Goal: Information Seeking & Learning: Find specific fact

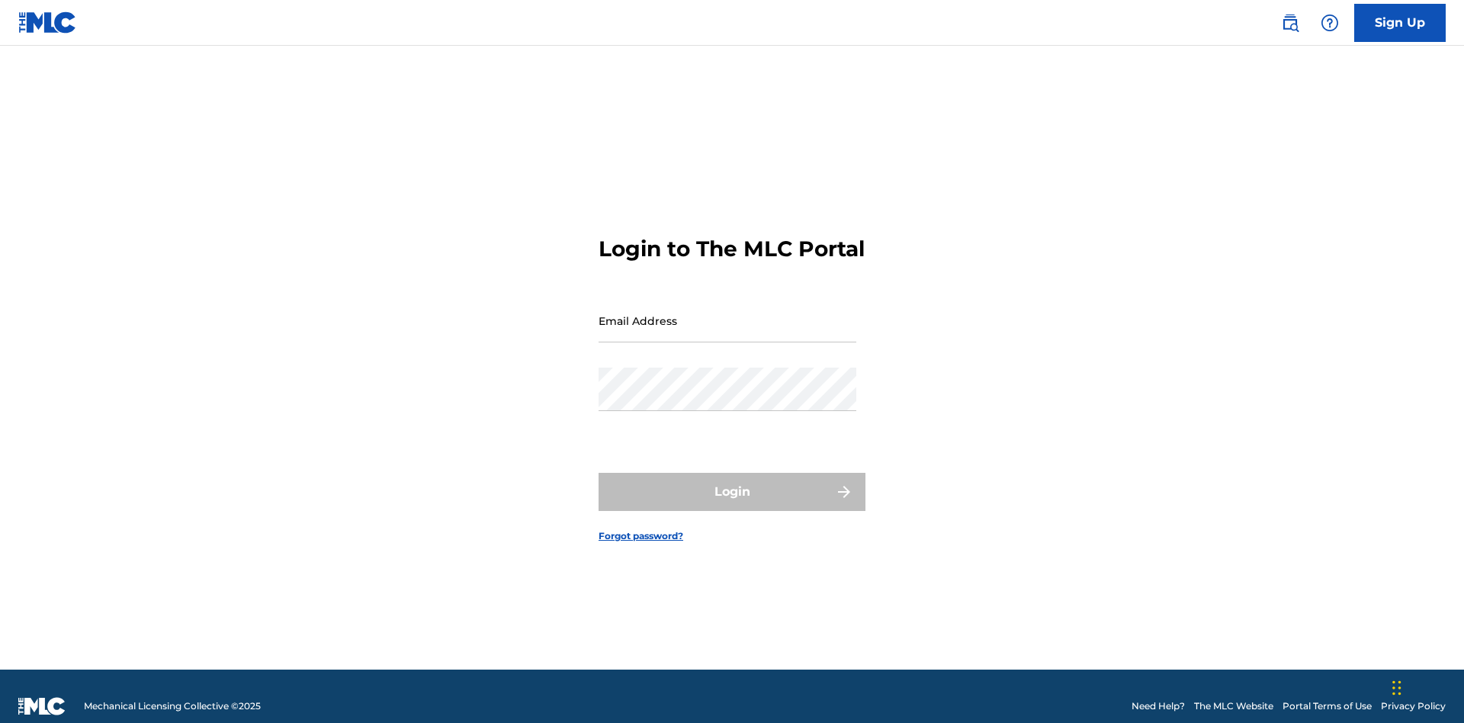
scroll to position [20, 0]
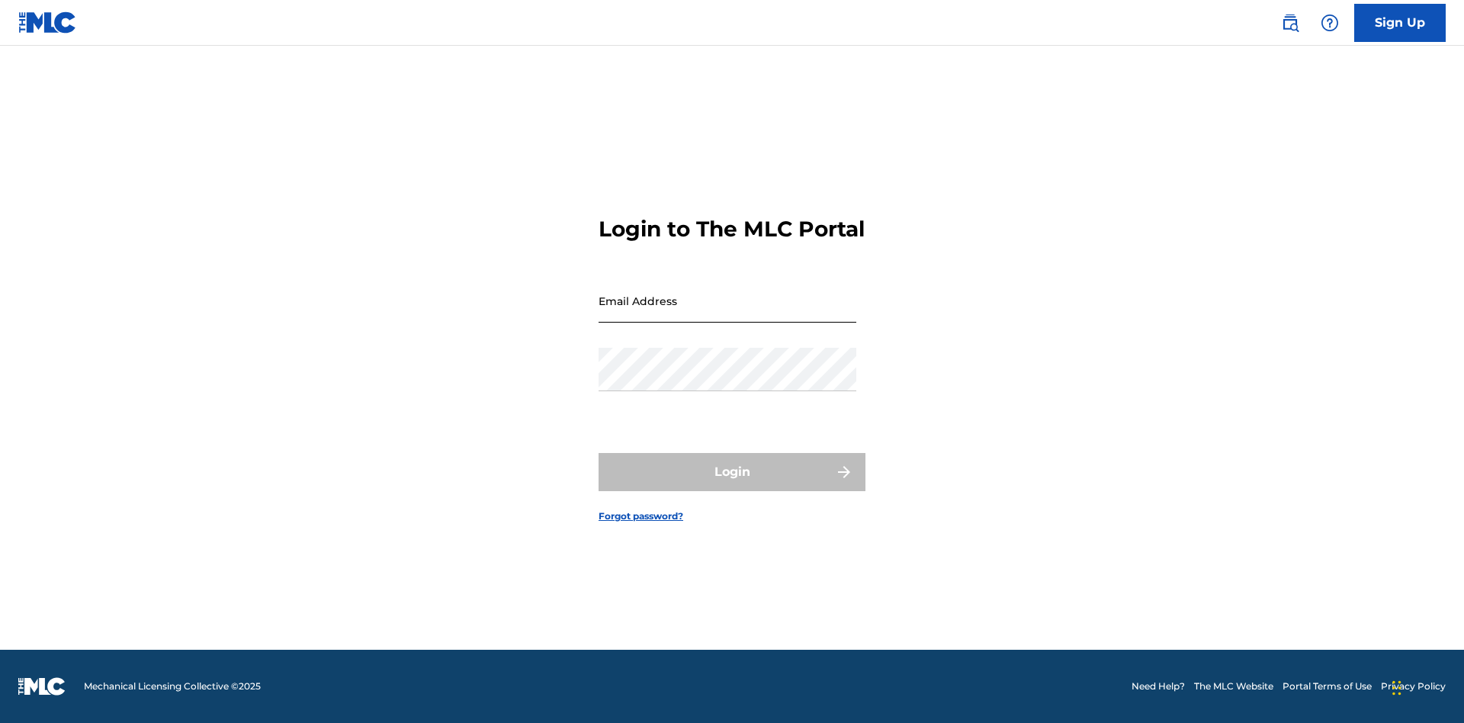
click at [727, 313] on input "Email Address" at bounding box center [727, 300] width 258 height 43
type input "[PERSON_NAME][EMAIL_ADDRESS][DOMAIN_NAME]"
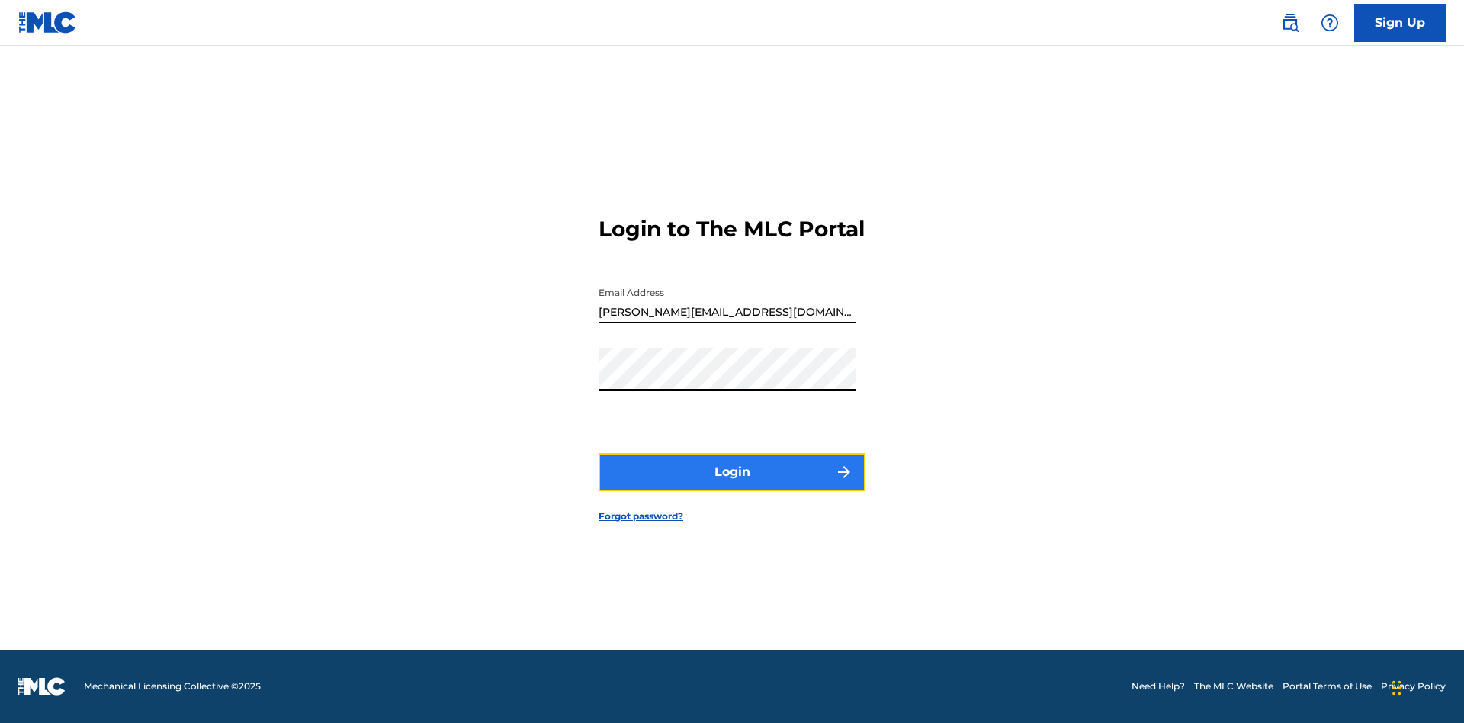
click at [732, 485] on button "Login" at bounding box center [731, 472] width 267 height 38
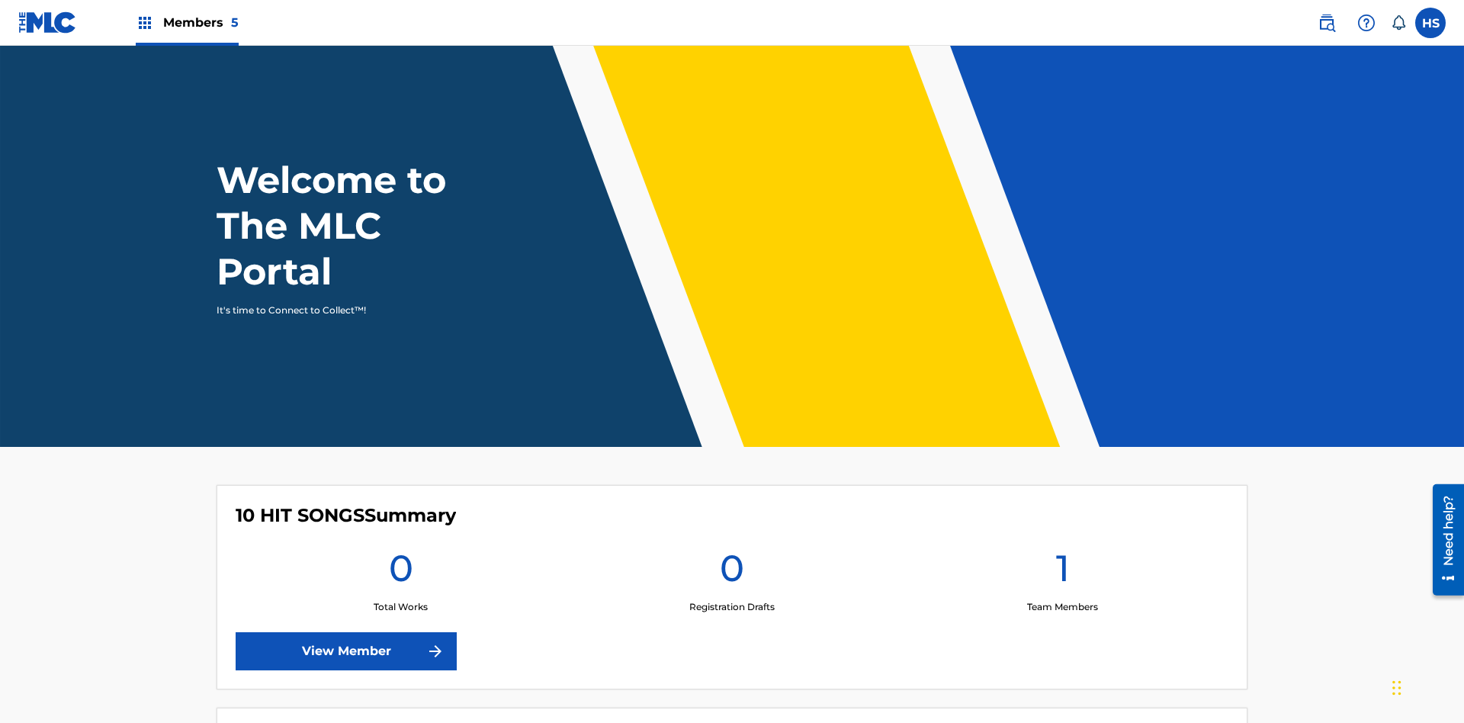
click at [186, 22] on span "Members 5" at bounding box center [200, 23] width 75 height 18
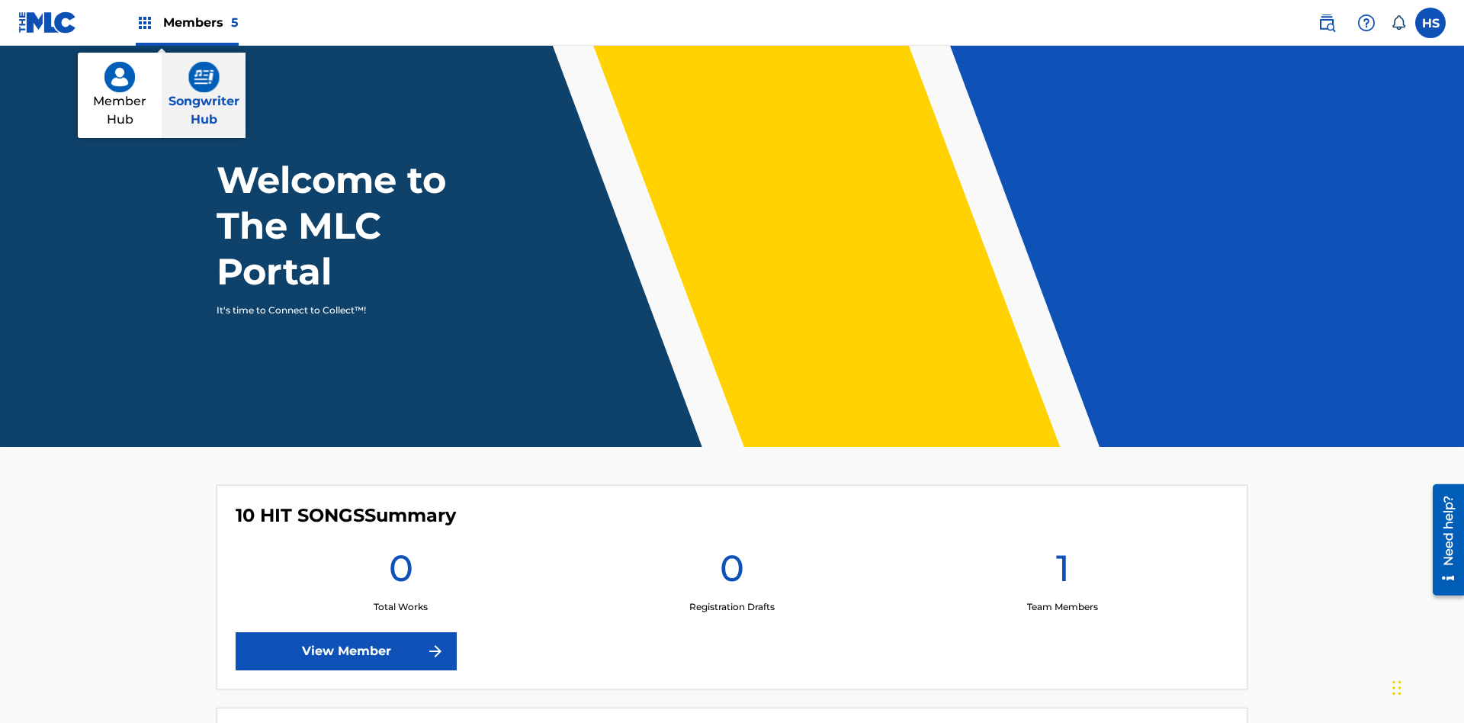
click at [204, 77] on img at bounding box center [203, 77] width 31 height 30
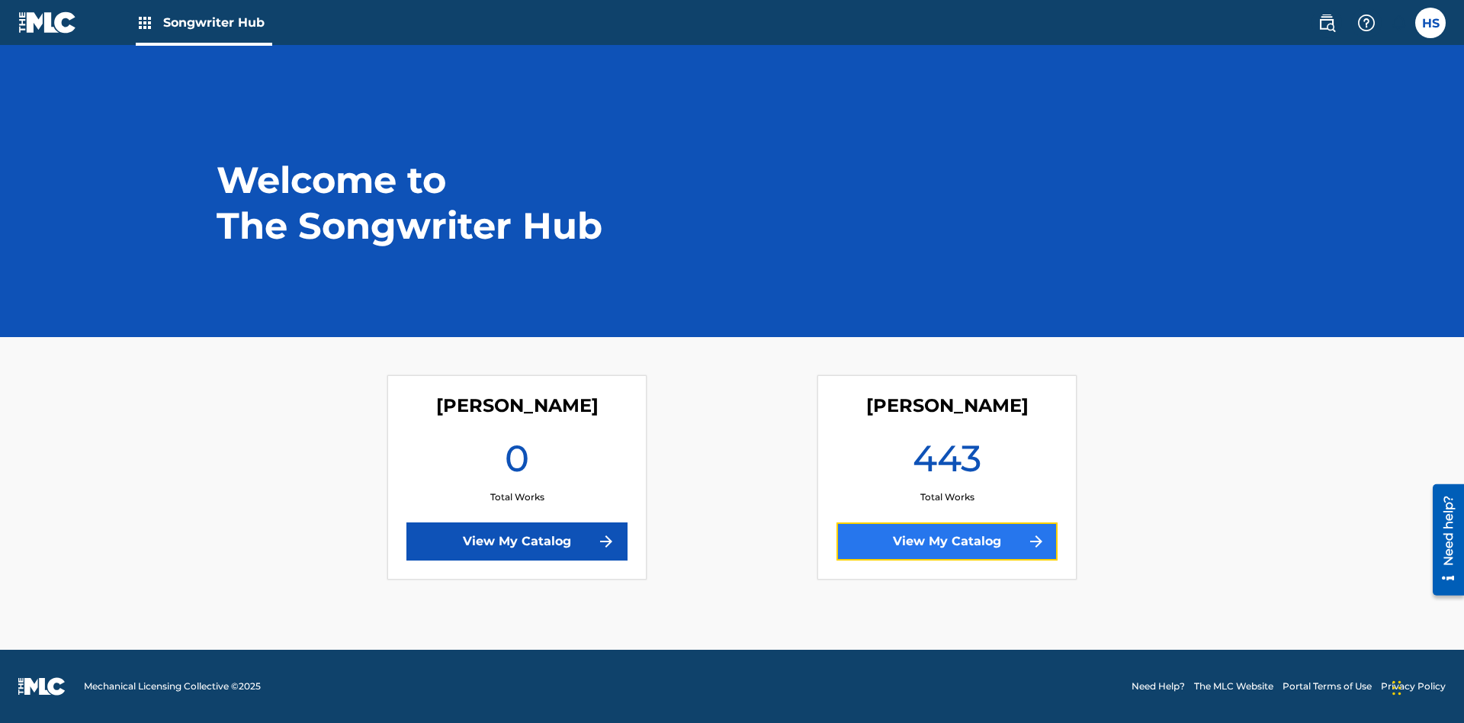
click at [947, 541] on link "View My Catalog" at bounding box center [946, 541] width 221 height 38
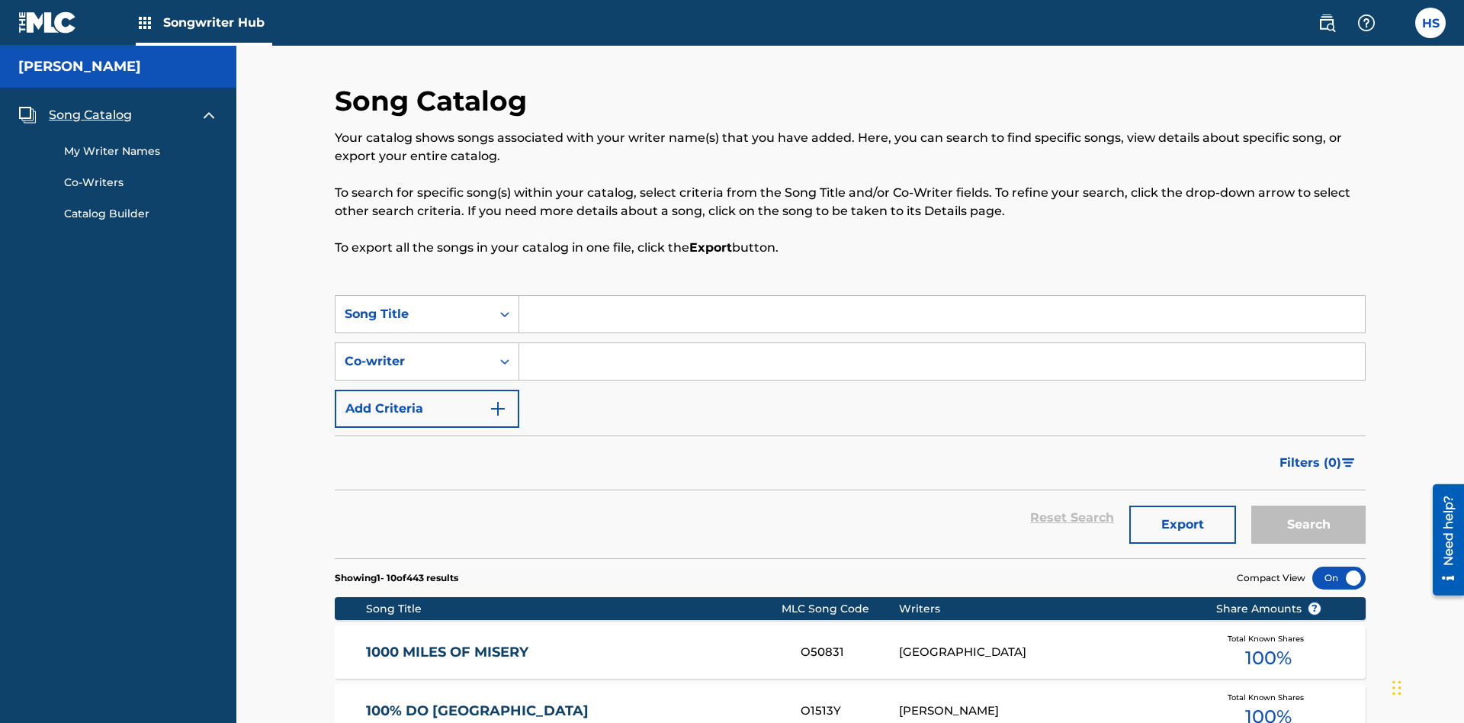
scroll to position [14, 0]
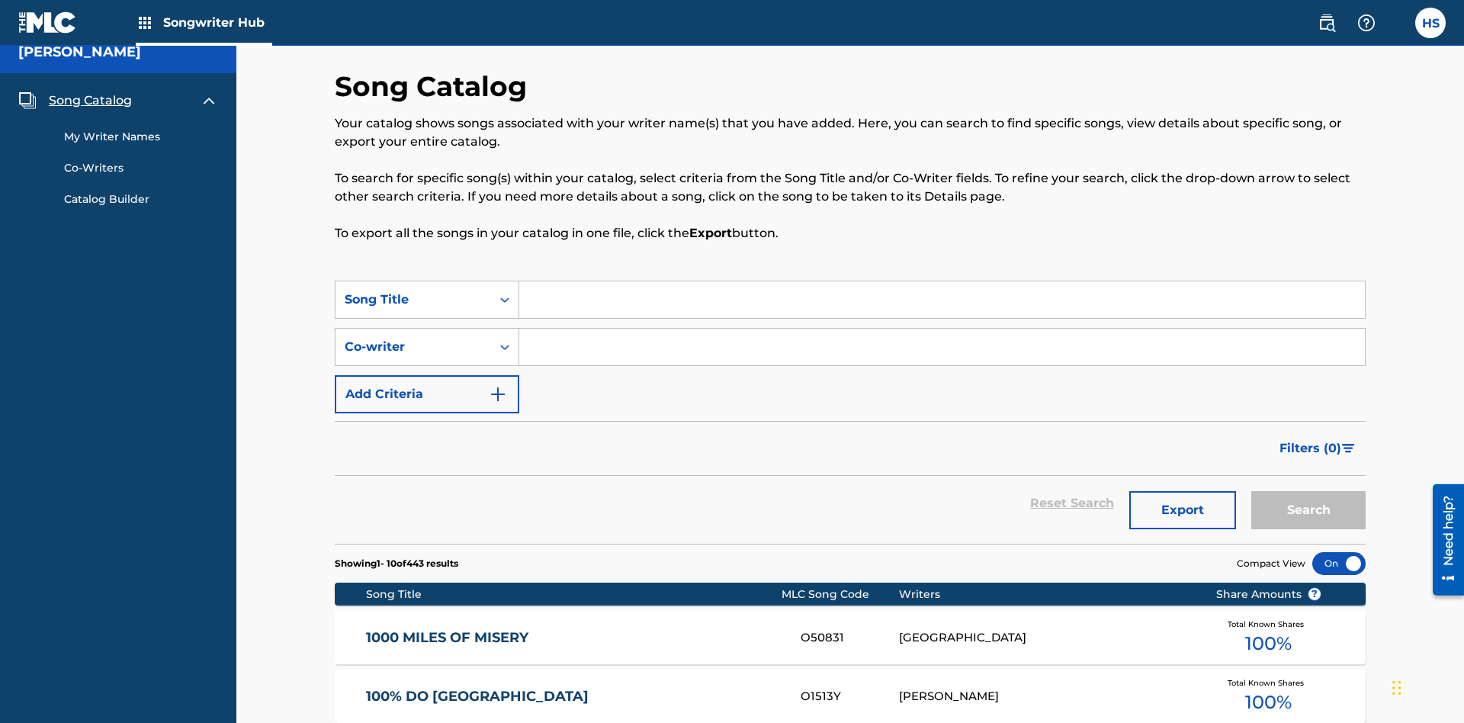
click at [90, 101] on span "Song Catalog" at bounding box center [90, 100] width 83 height 18
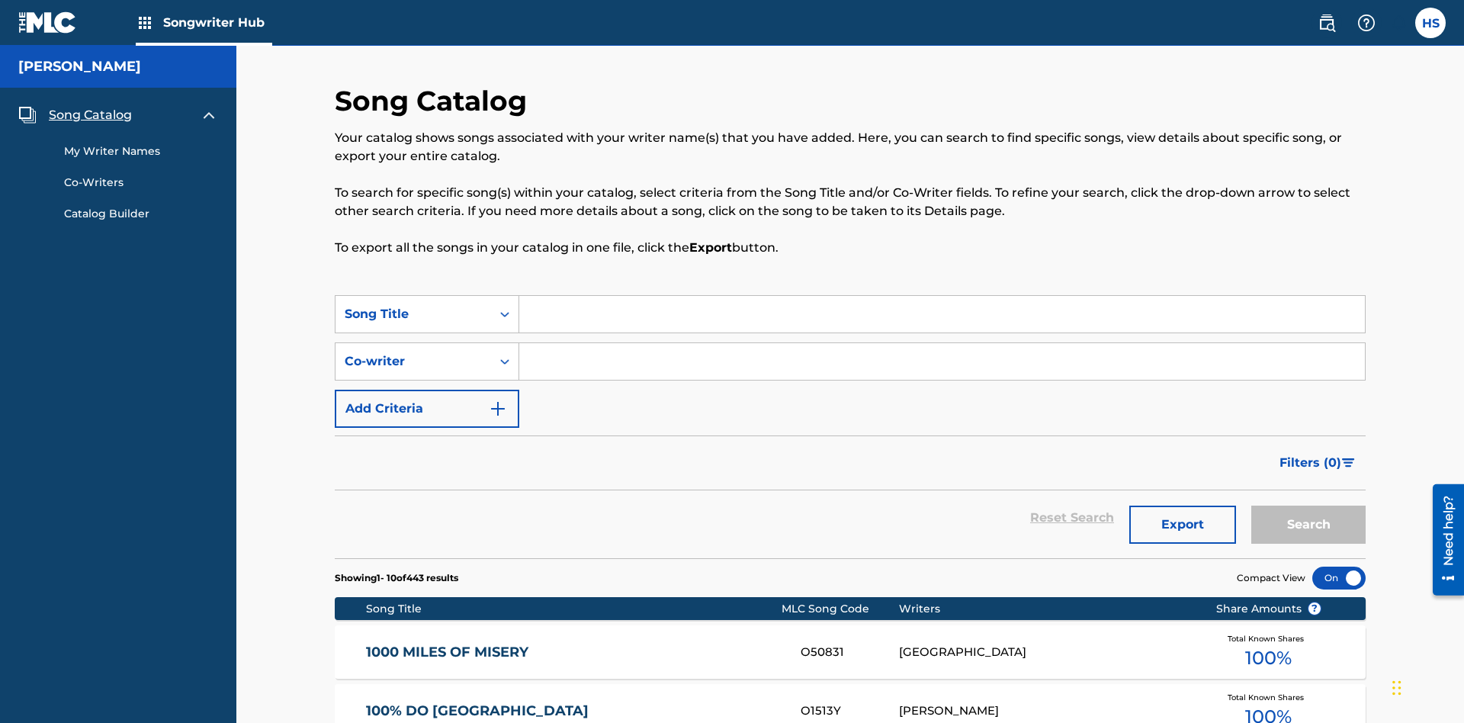
scroll to position [213, 0]
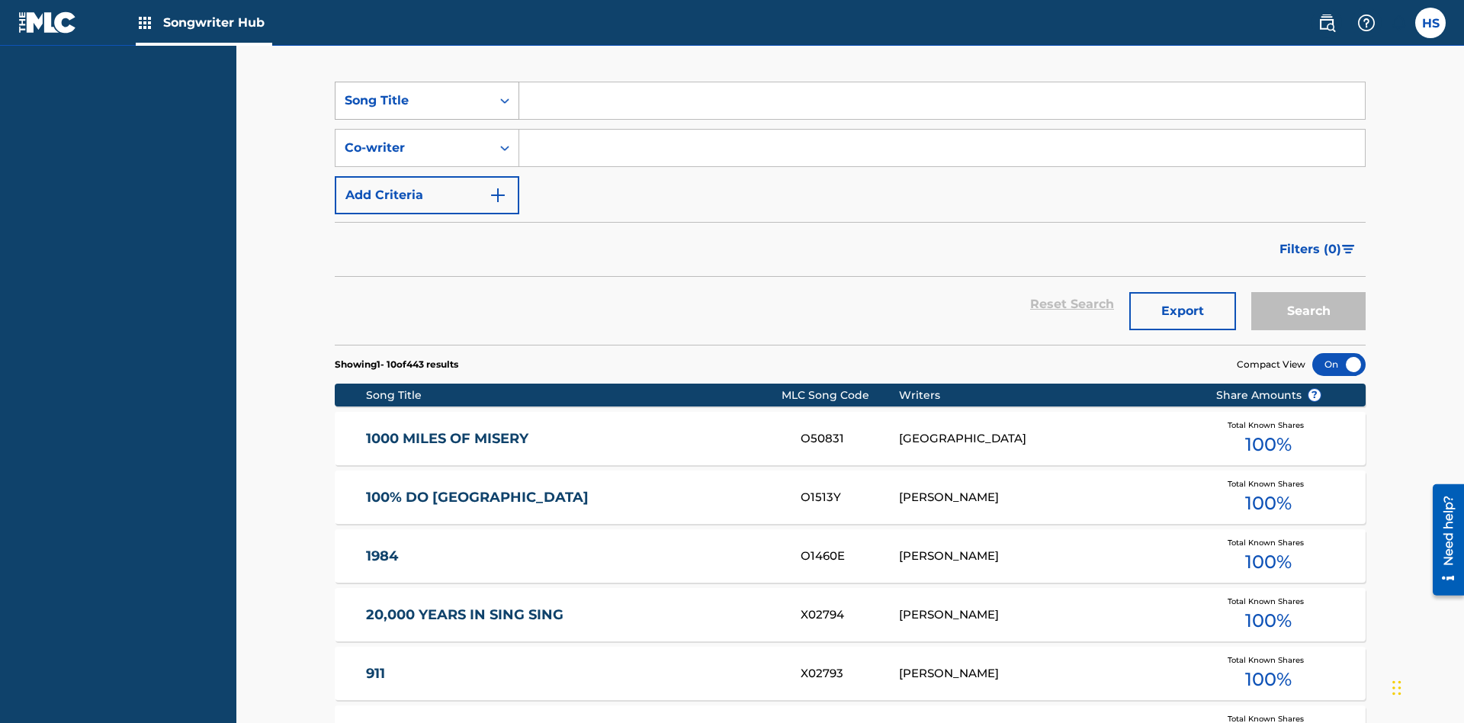
click at [413, 101] on div "Song Title" at bounding box center [413, 100] width 137 height 18
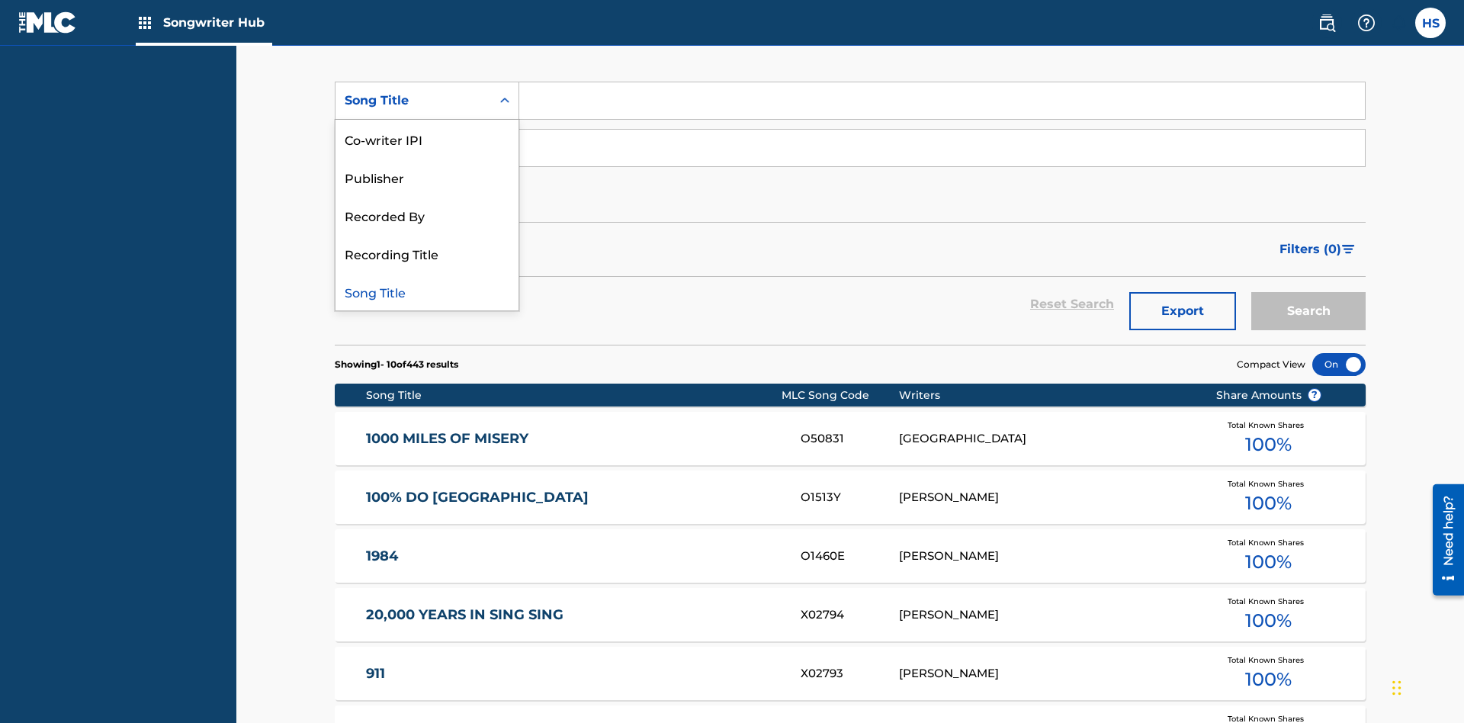
click at [427, 291] on div "Song Title" at bounding box center [426, 291] width 183 height 38
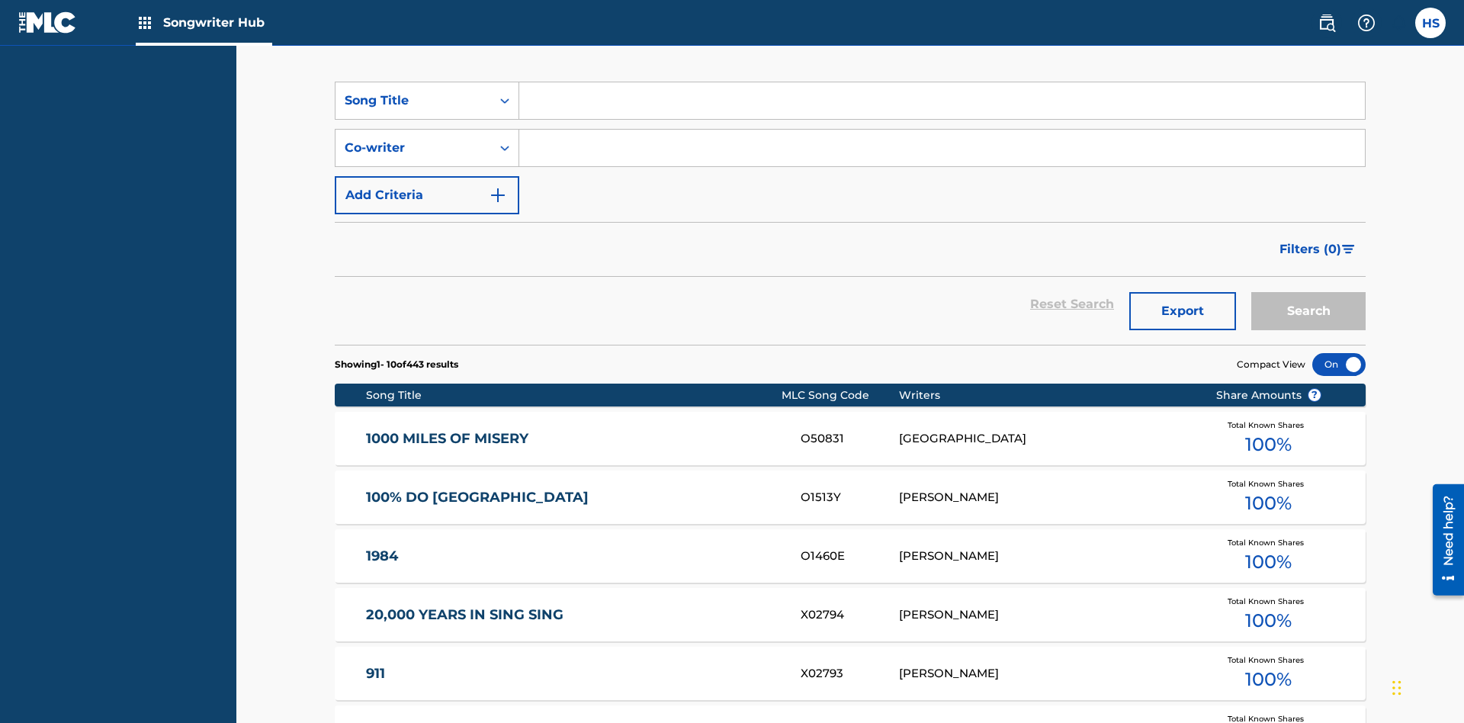
scroll to position [204, 0]
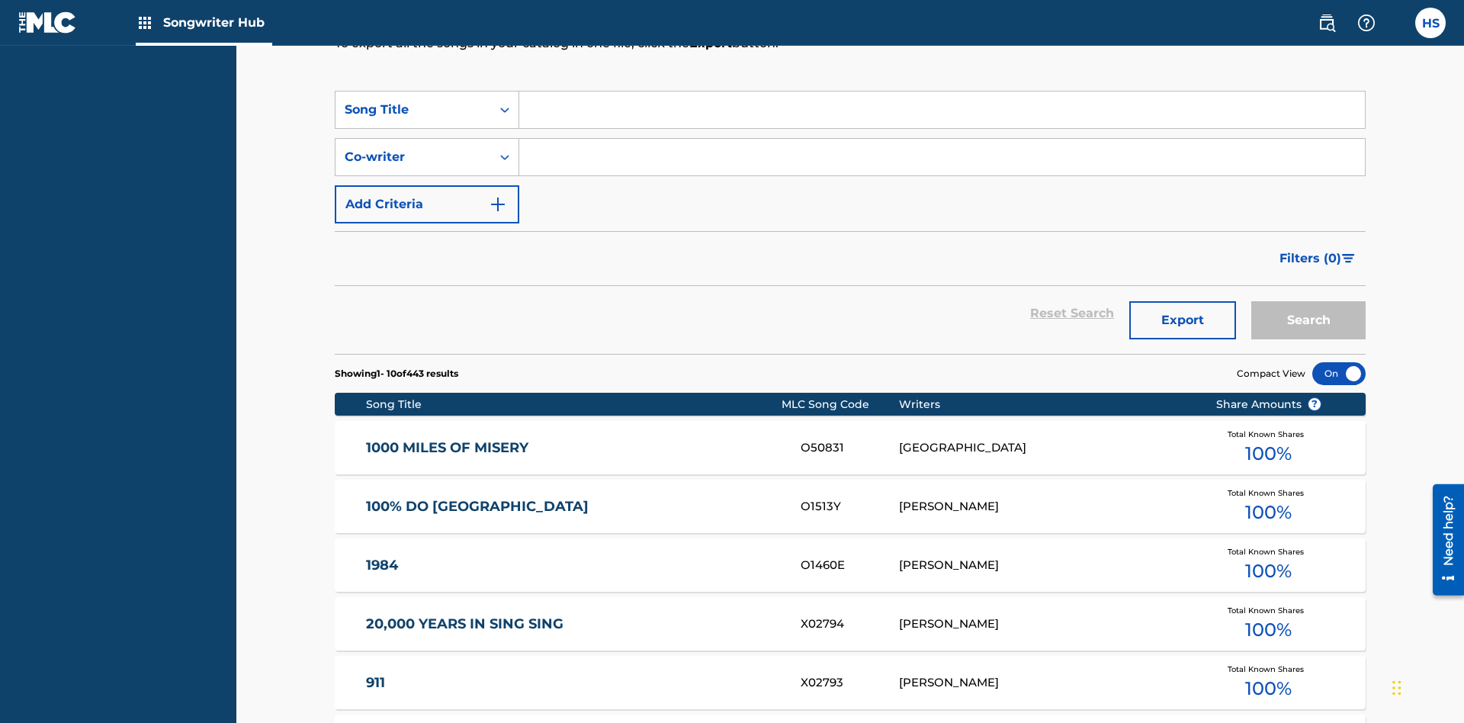
click at [942, 110] on input "Search Form" at bounding box center [941, 109] width 845 height 37
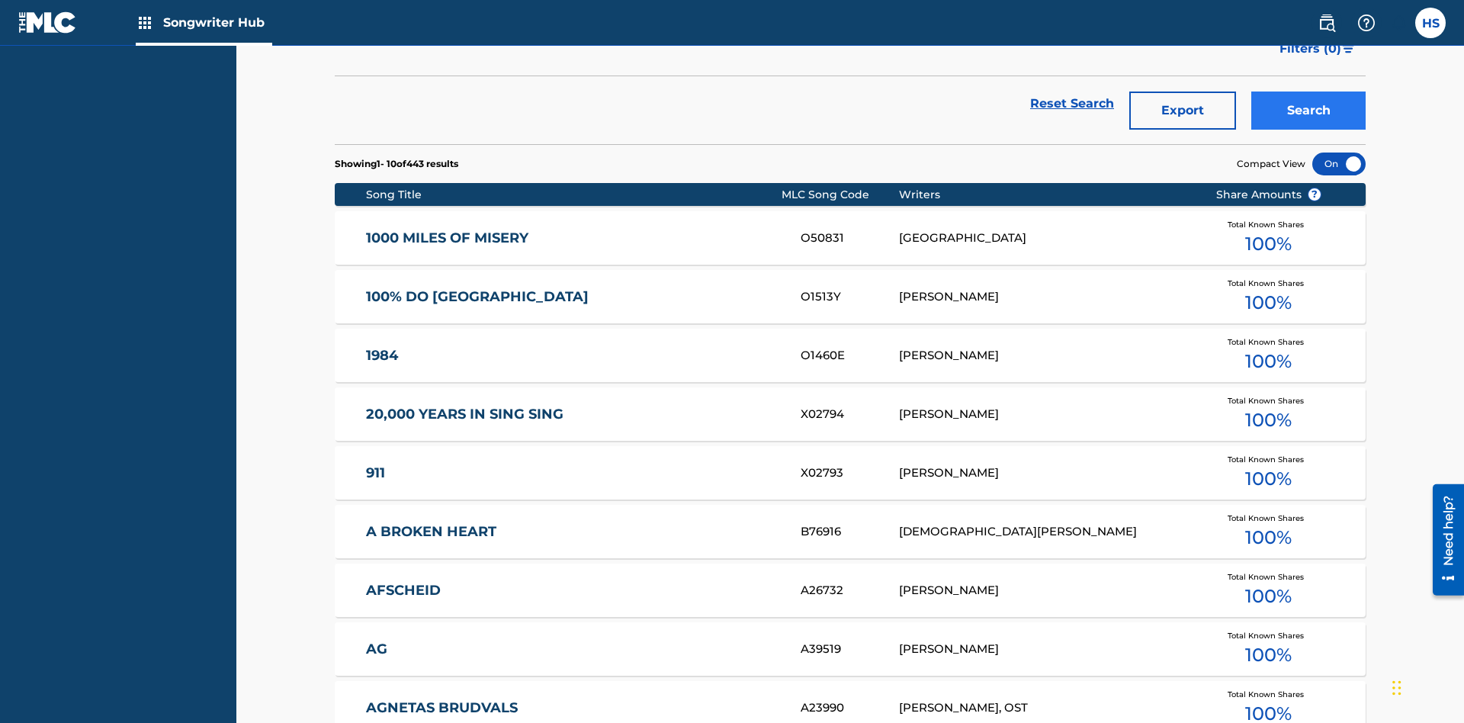
type input "MENEAME"
click at [1308, 111] on button "Search" at bounding box center [1308, 110] width 114 height 38
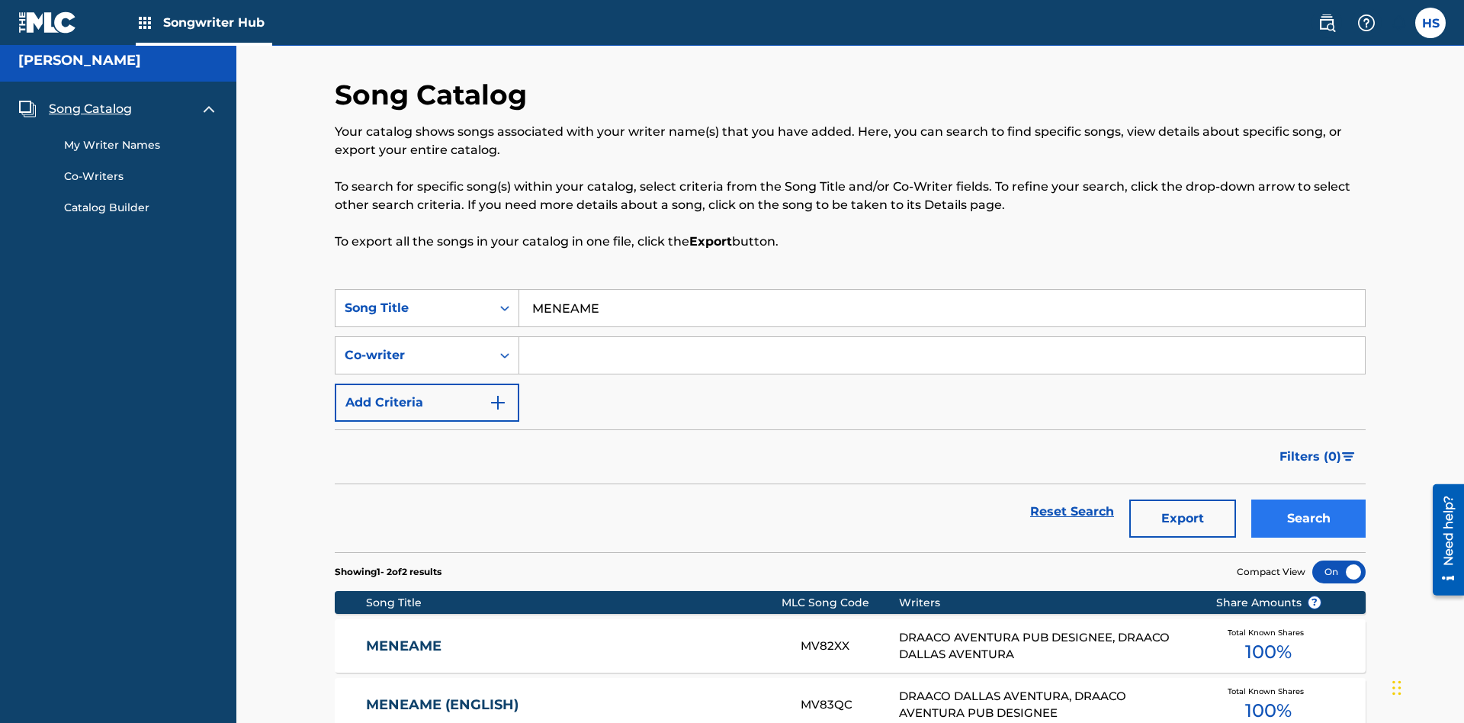
scroll to position [159, 0]
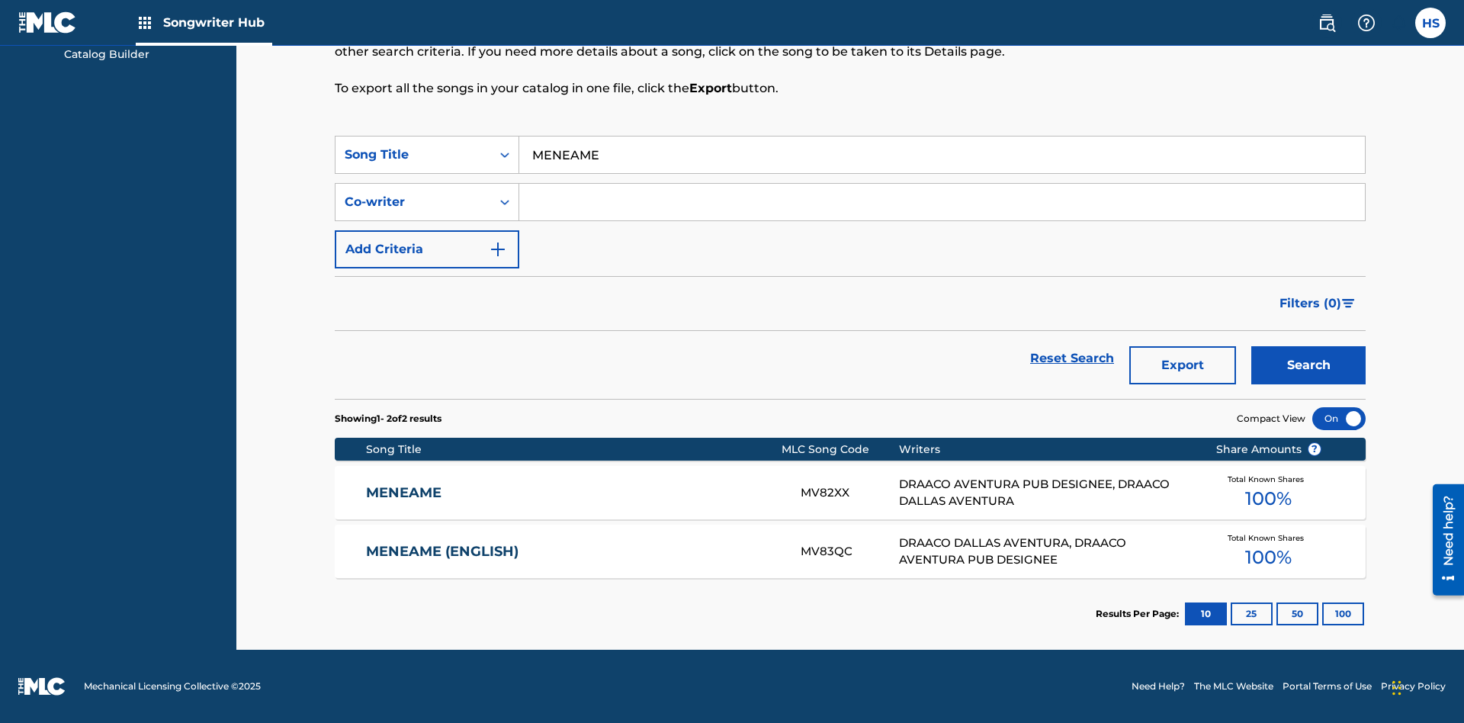
click at [942, 155] on input "MENEAME" at bounding box center [941, 154] width 845 height 37
click at [413, 202] on div "Co-writer" at bounding box center [413, 202] width 137 height 18
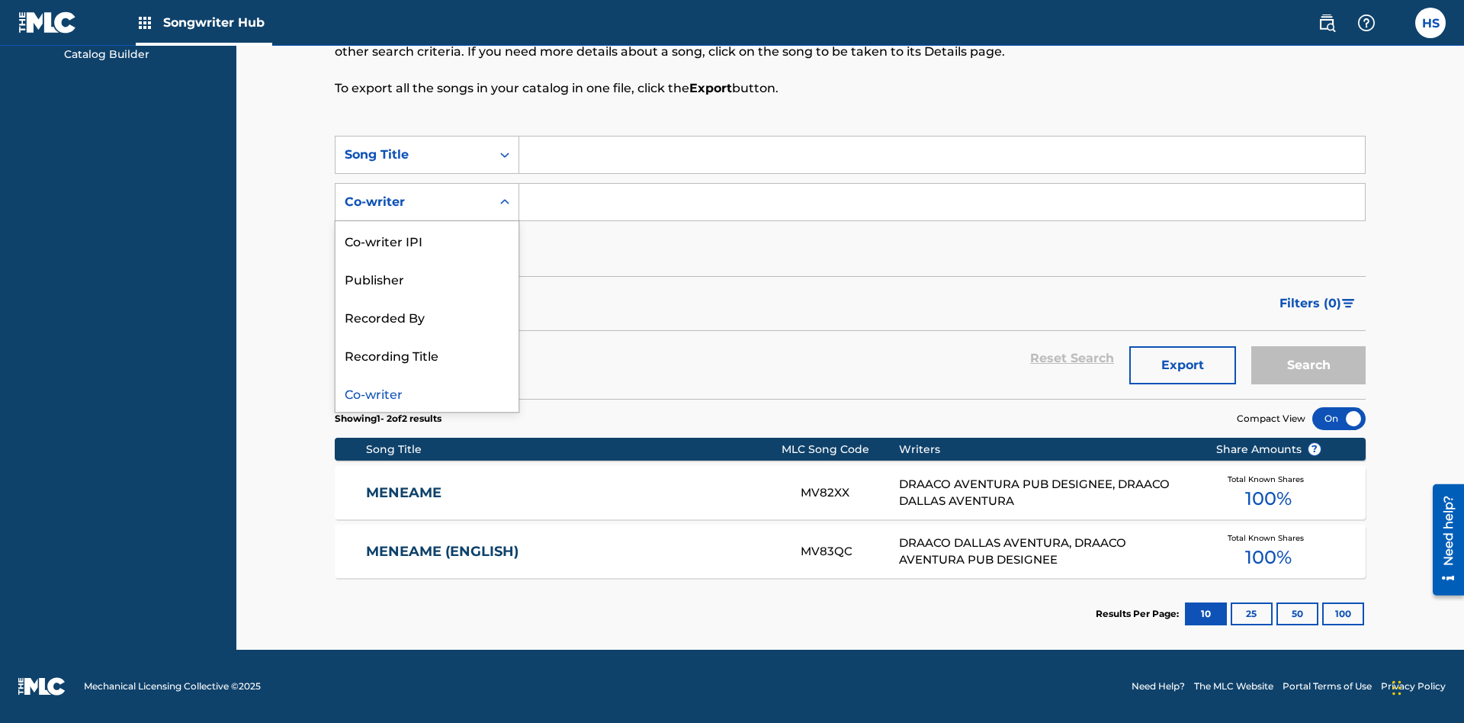
click at [427, 393] on div "Co-writer" at bounding box center [426, 393] width 183 height 38
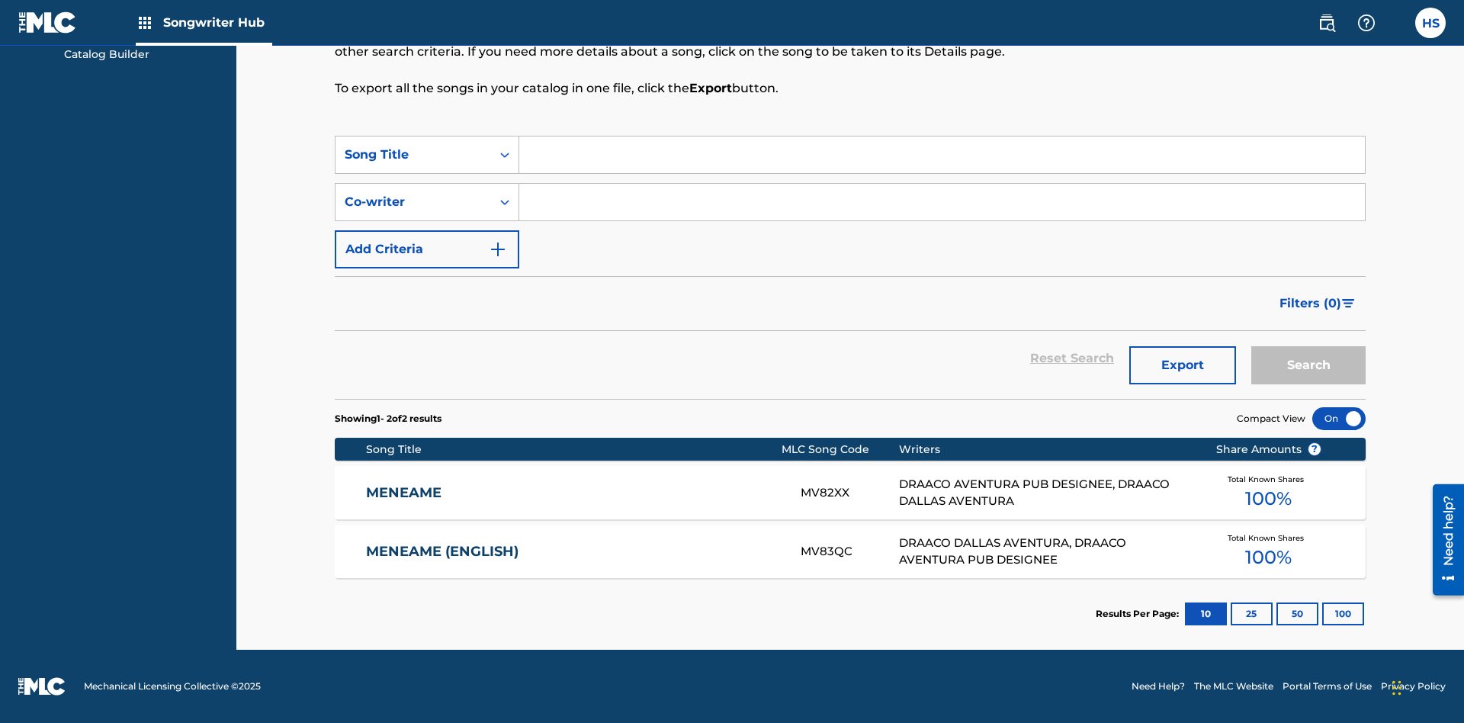
click at [942, 202] on input "Search Form" at bounding box center [941, 202] width 845 height 37
type input "DRAACO DALLAS AVENTURA"
click at [1308, 365] on button "Search" at bounding box center [1308, 365] width 114 height 38
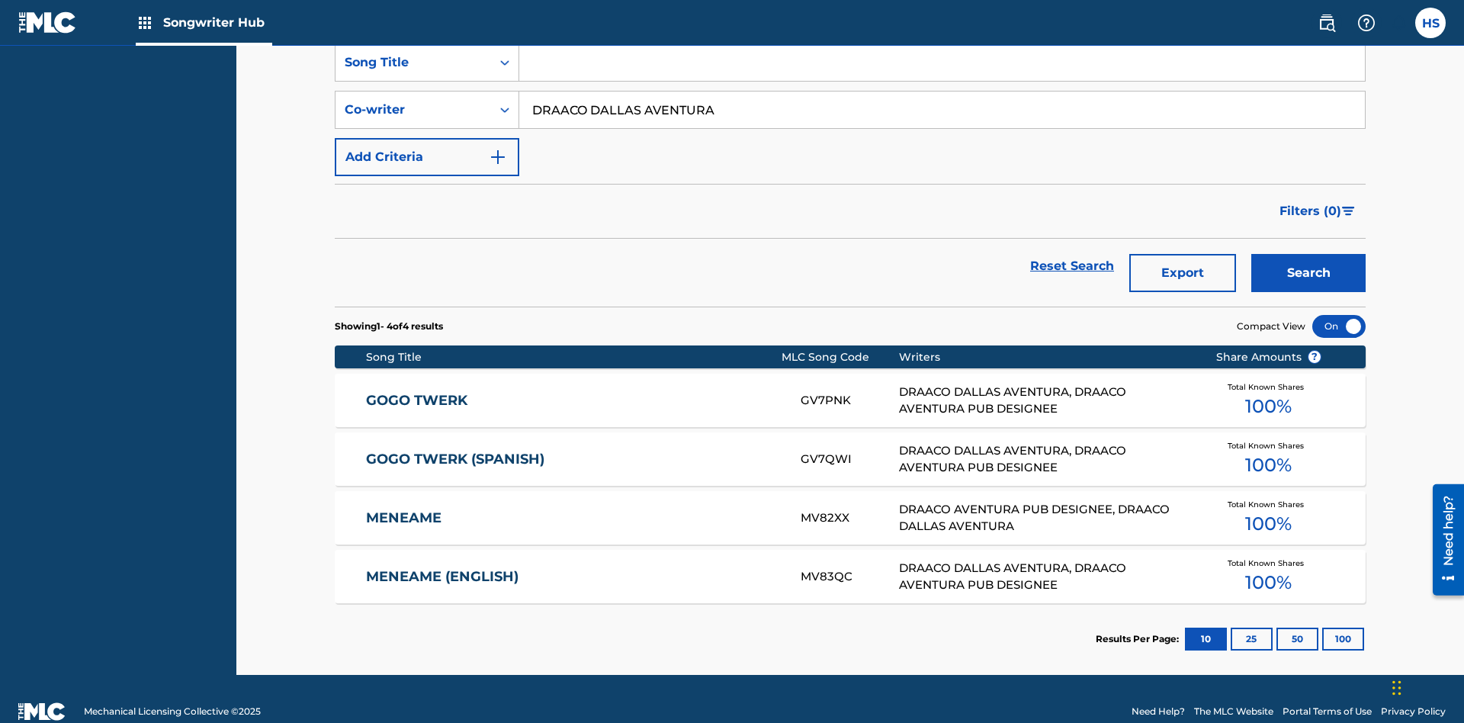
click at [942, 110] on input "DRAACO DALLAS AVENTURA" at bounding box center [941, 109] width 845 height 37
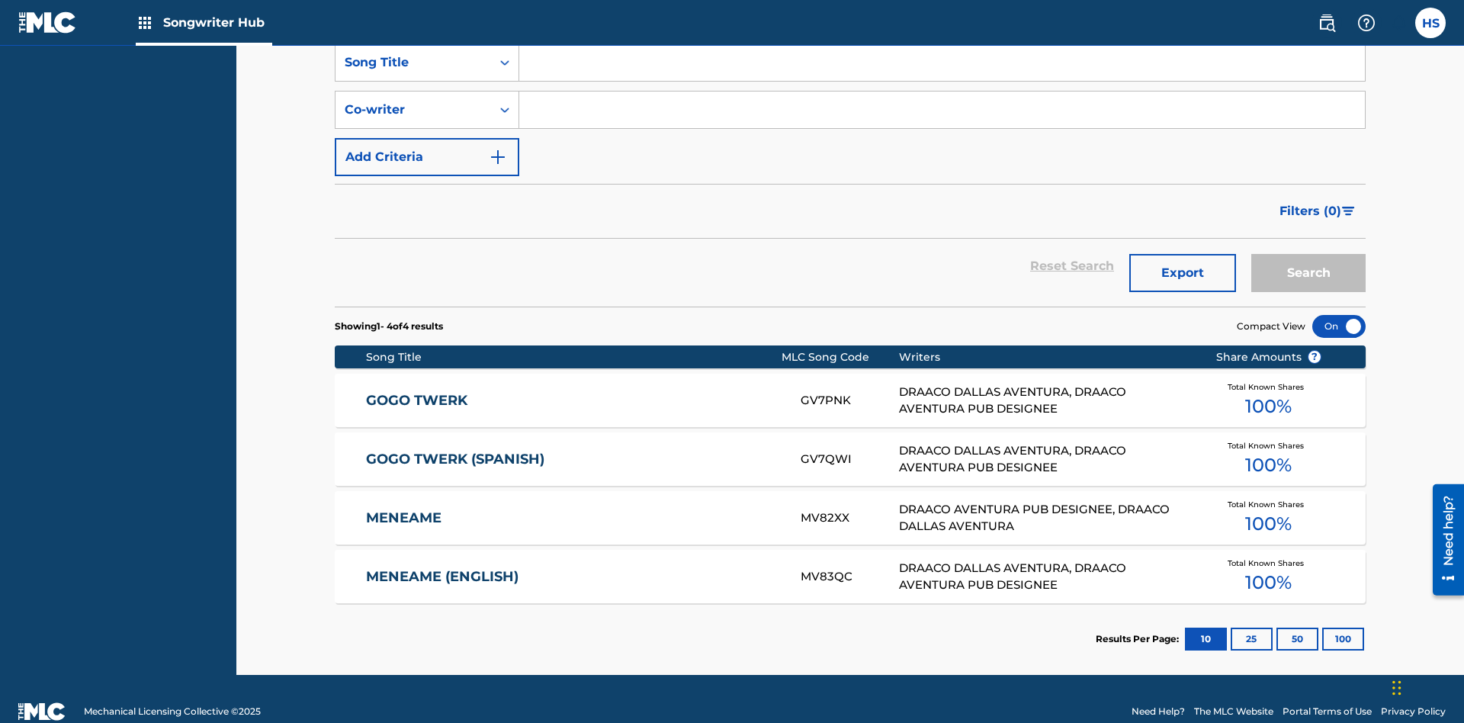
scroll to position [213, 0]
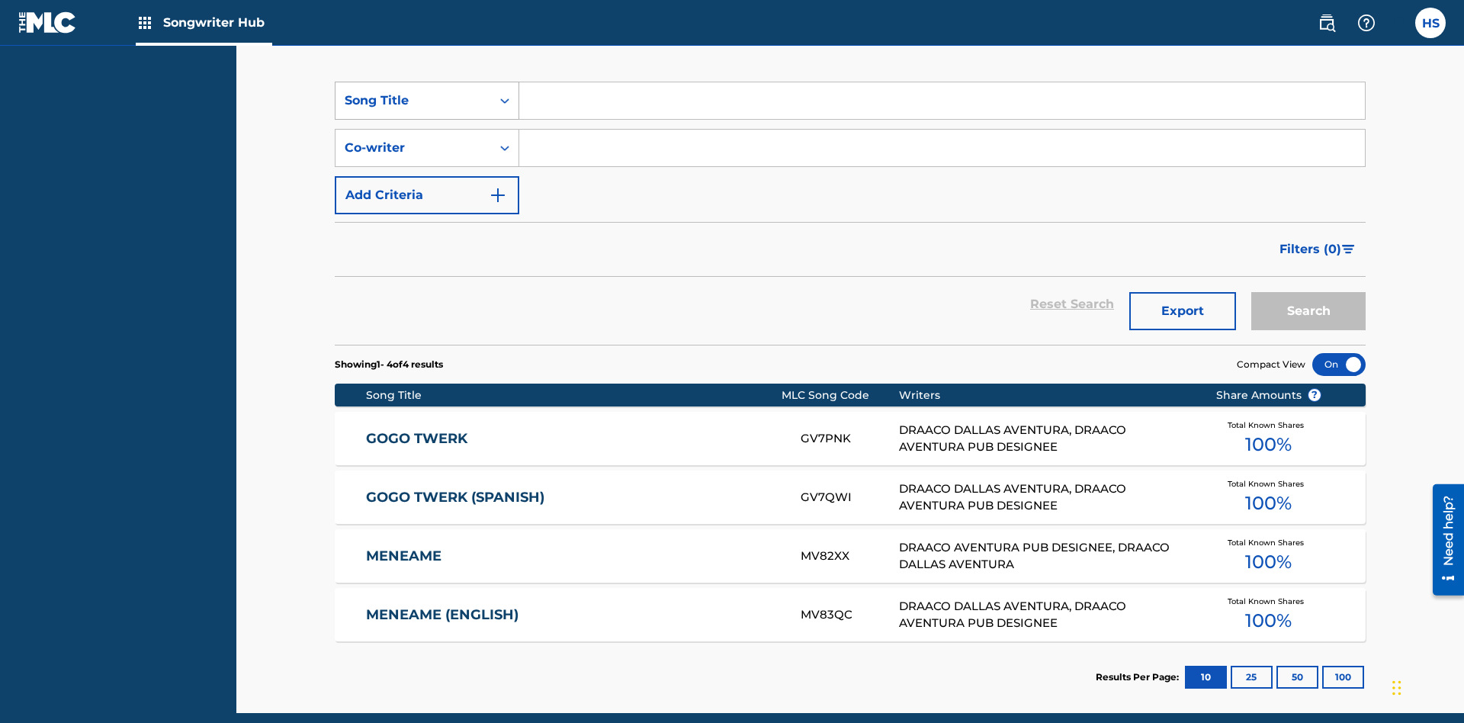
click at [413, 101] on div "Song Title" at bounding box center [413, 100] width 137 height 18
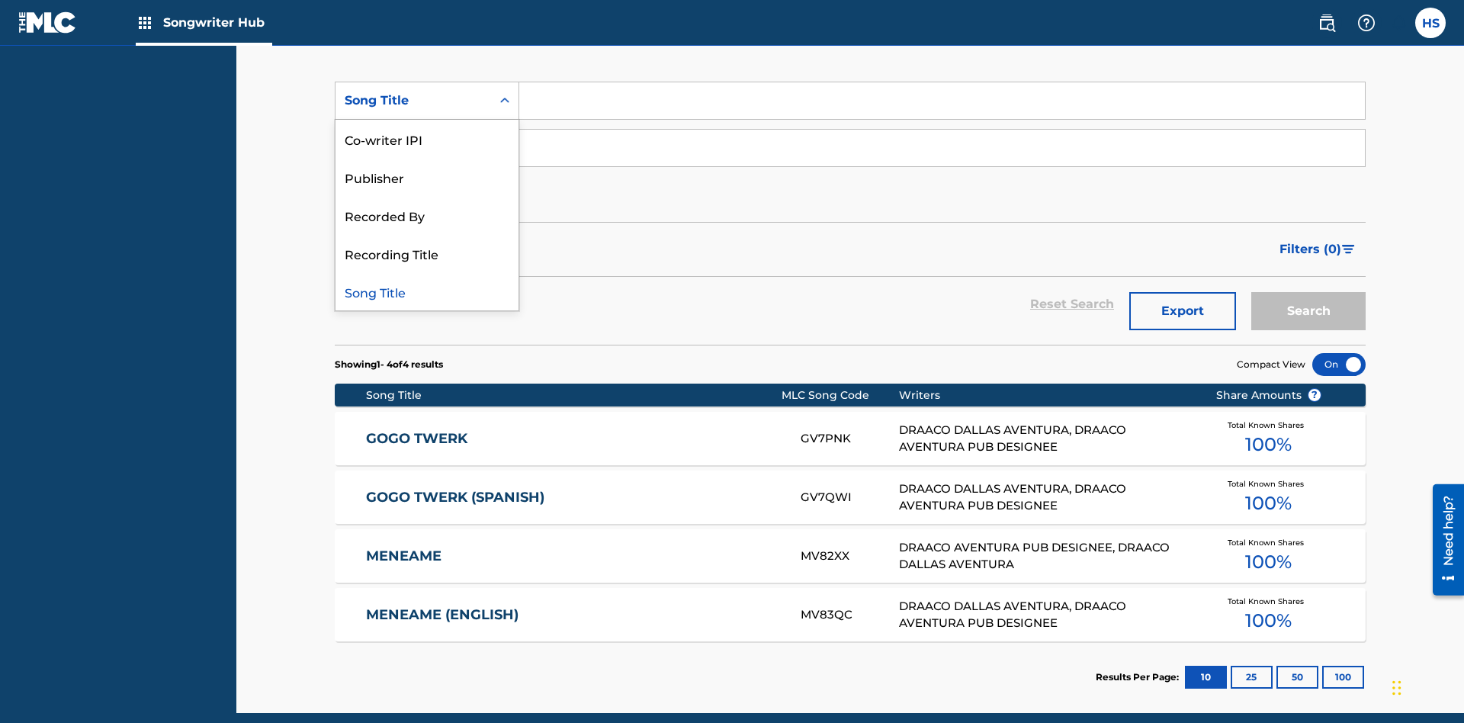
click at [427, 139] on div "Co-writer IPI" at bounding box center [426, 139] width 183 height 38
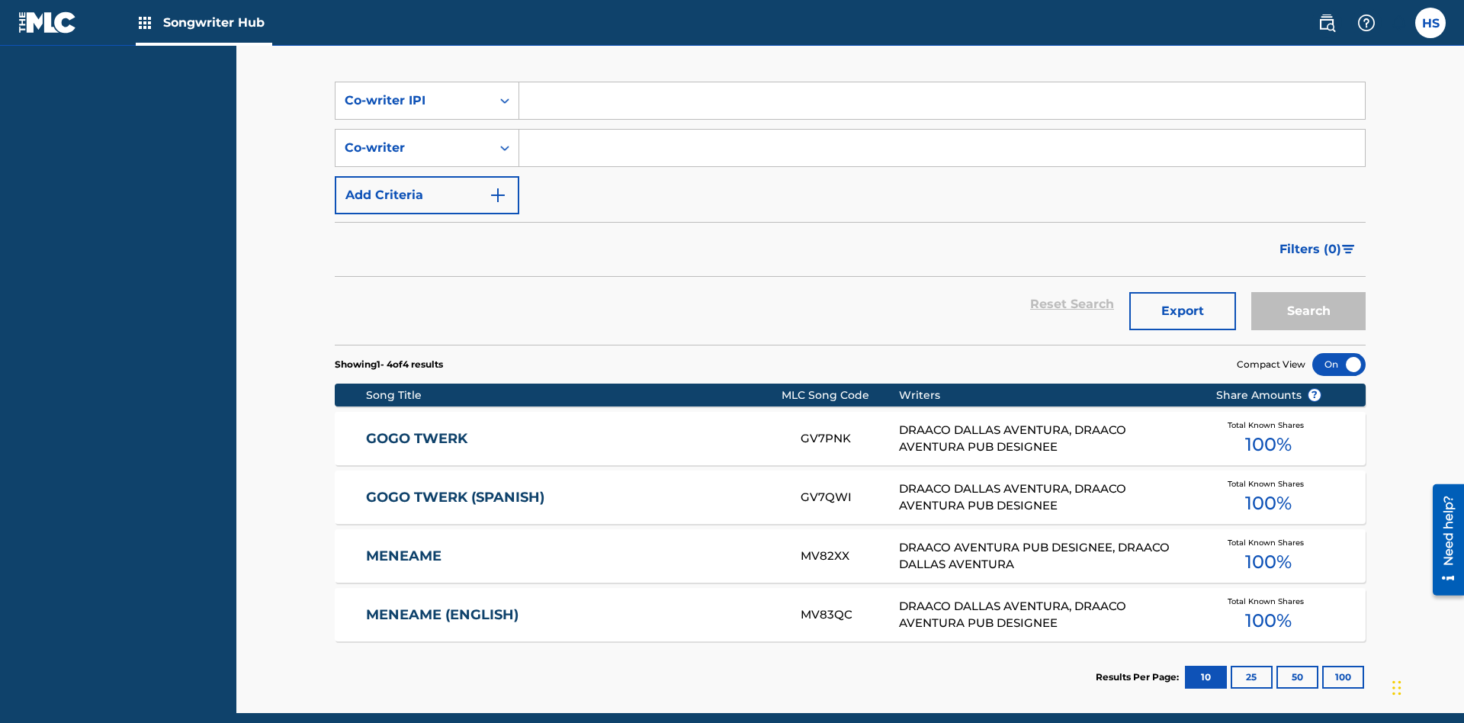
scroll to position [204, 0]
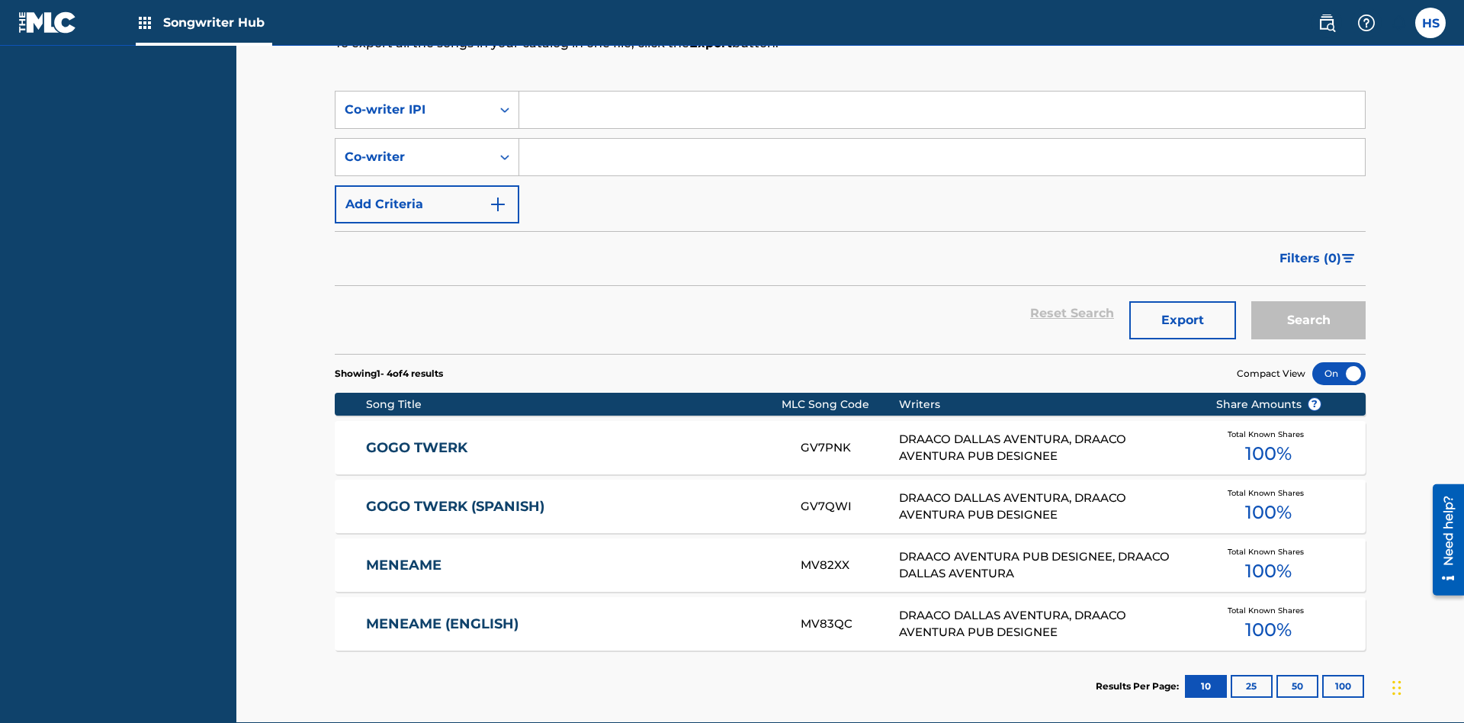
click at [942, 110] on input "Search Form" at bounding box center [941, 109] width 845 height 37
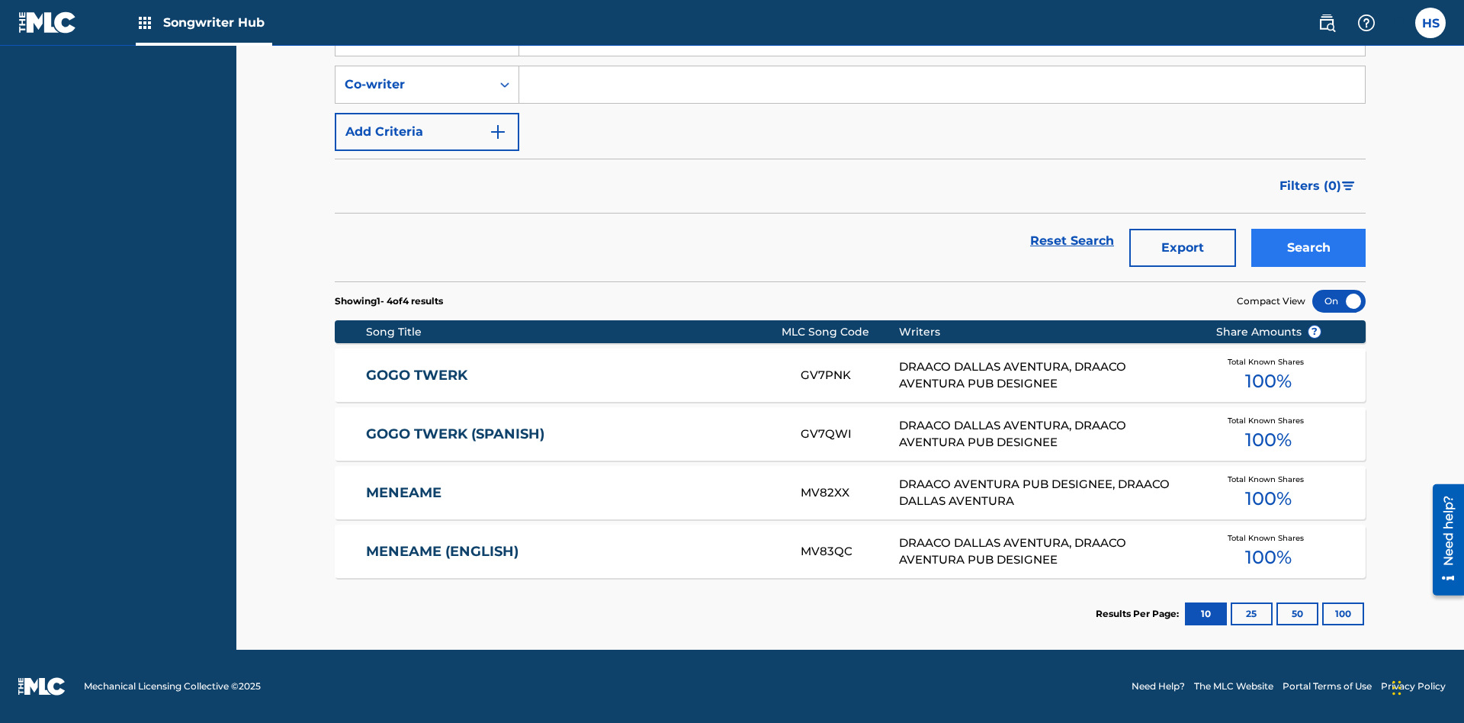
type input "00766422818"
click at [1308, 248] on button "Search" at bounding box center [1308, 248] width 114 height 38
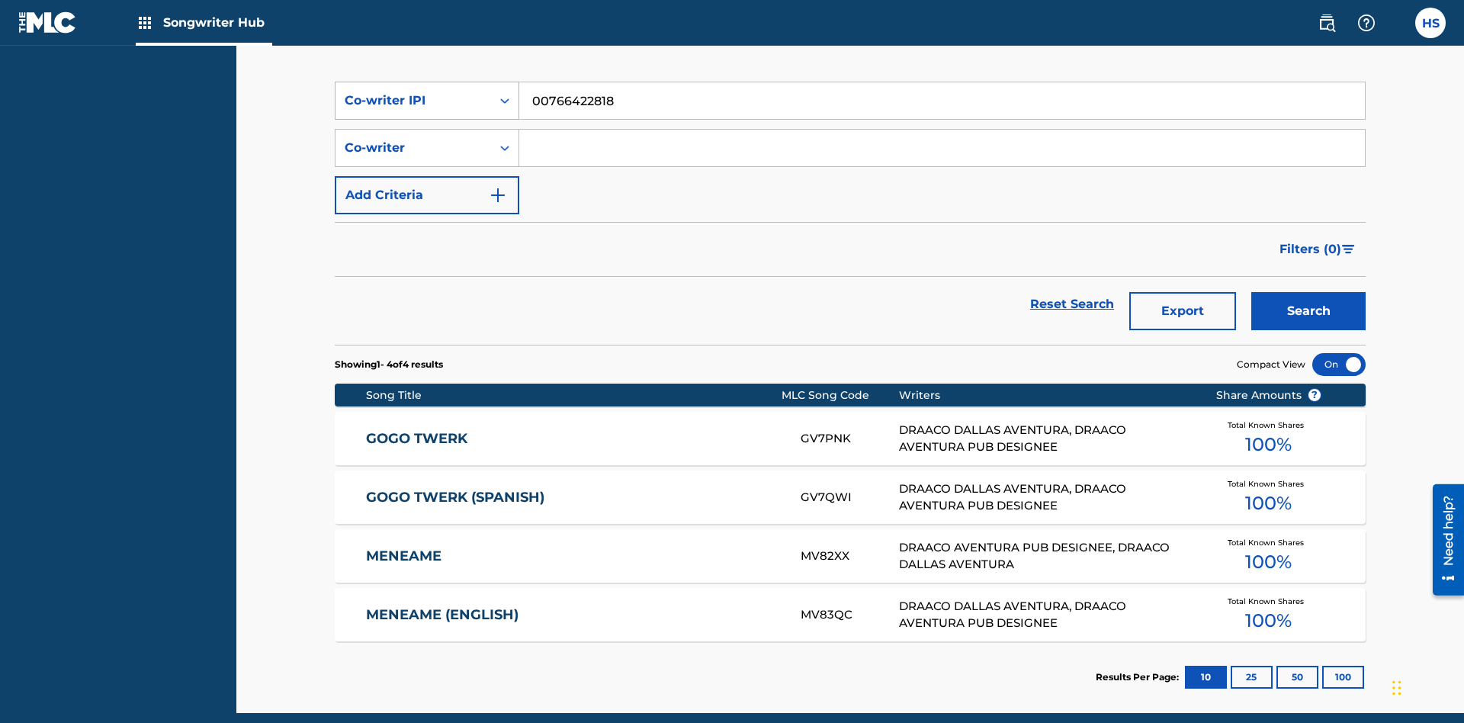
click at [413, 101] on div "Co-writer IPI" at bounding box center [413, 100] width 137 height 18
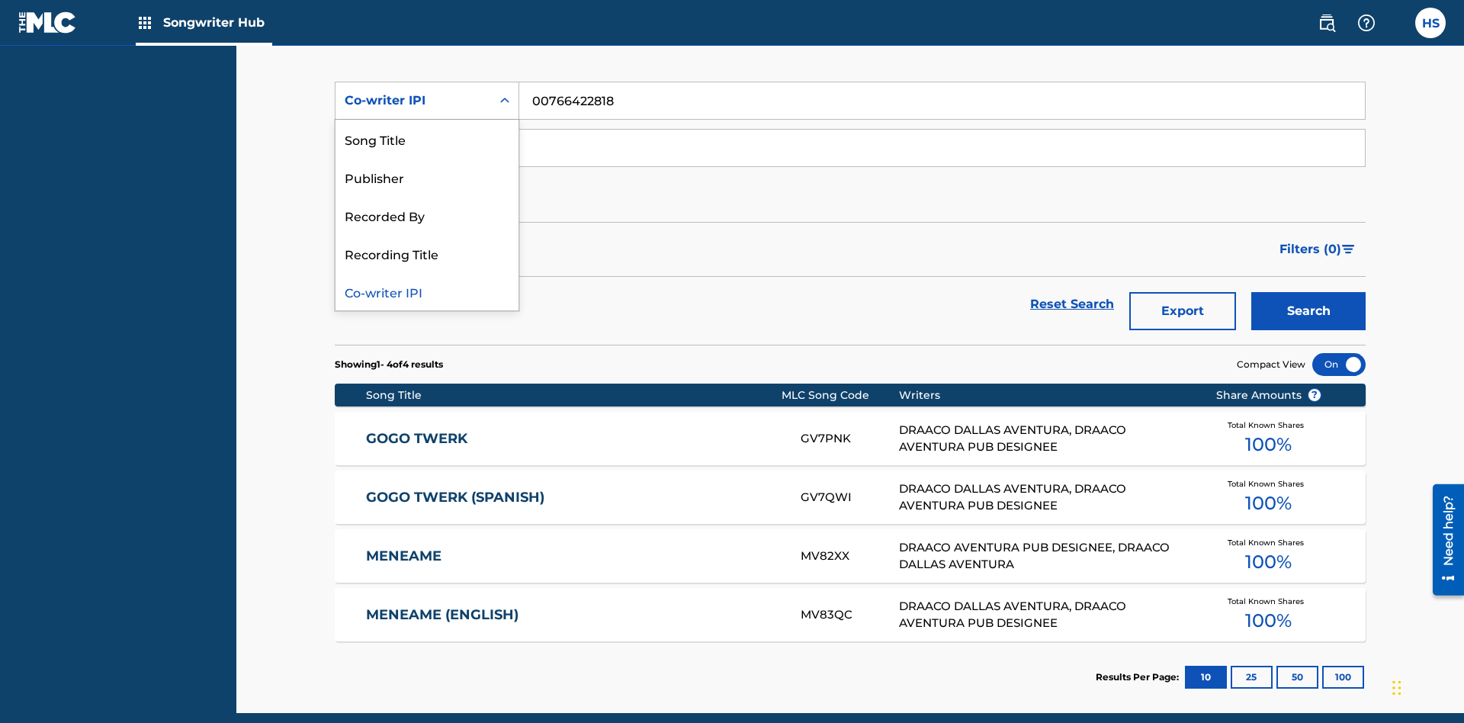
click at [427, 215] on div "Recorded By" at bounding box center [426, 215] width 183 height 38
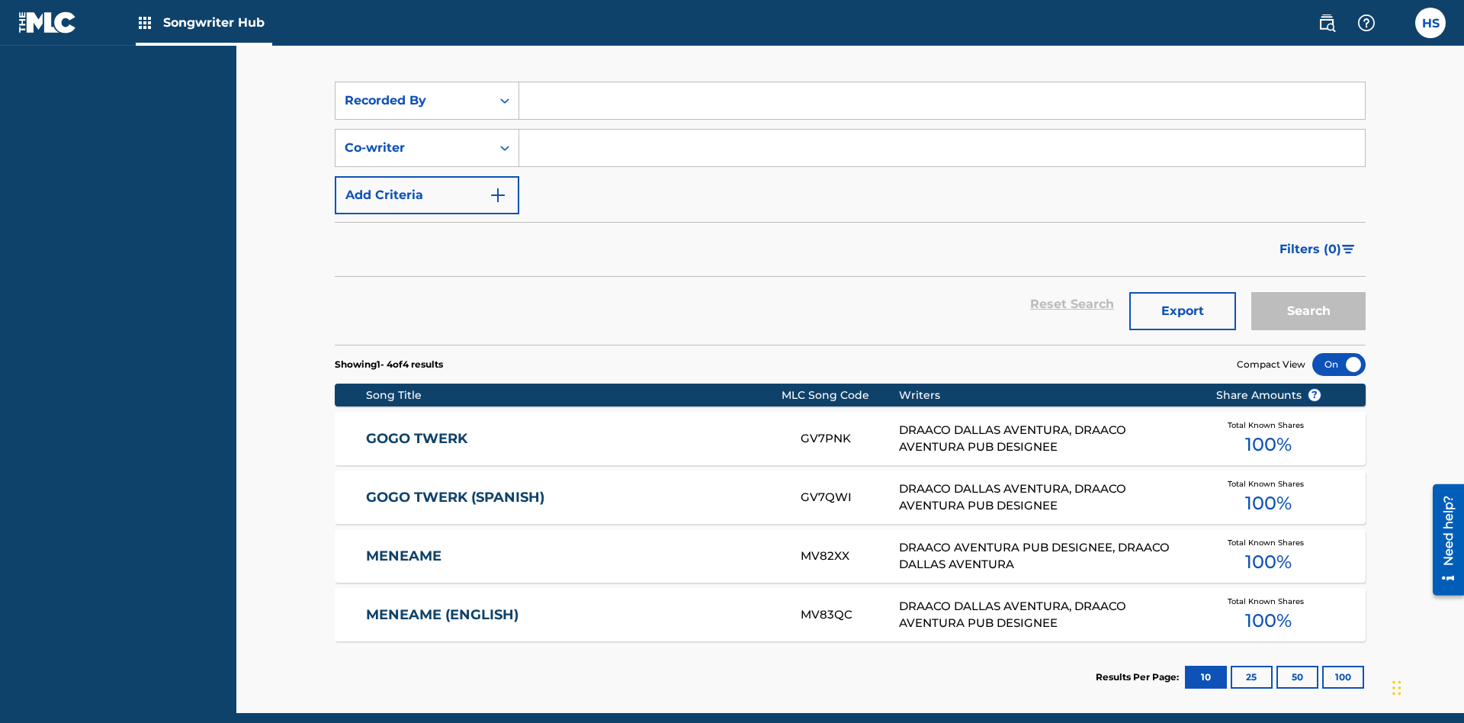
scroll to position [204, 0]
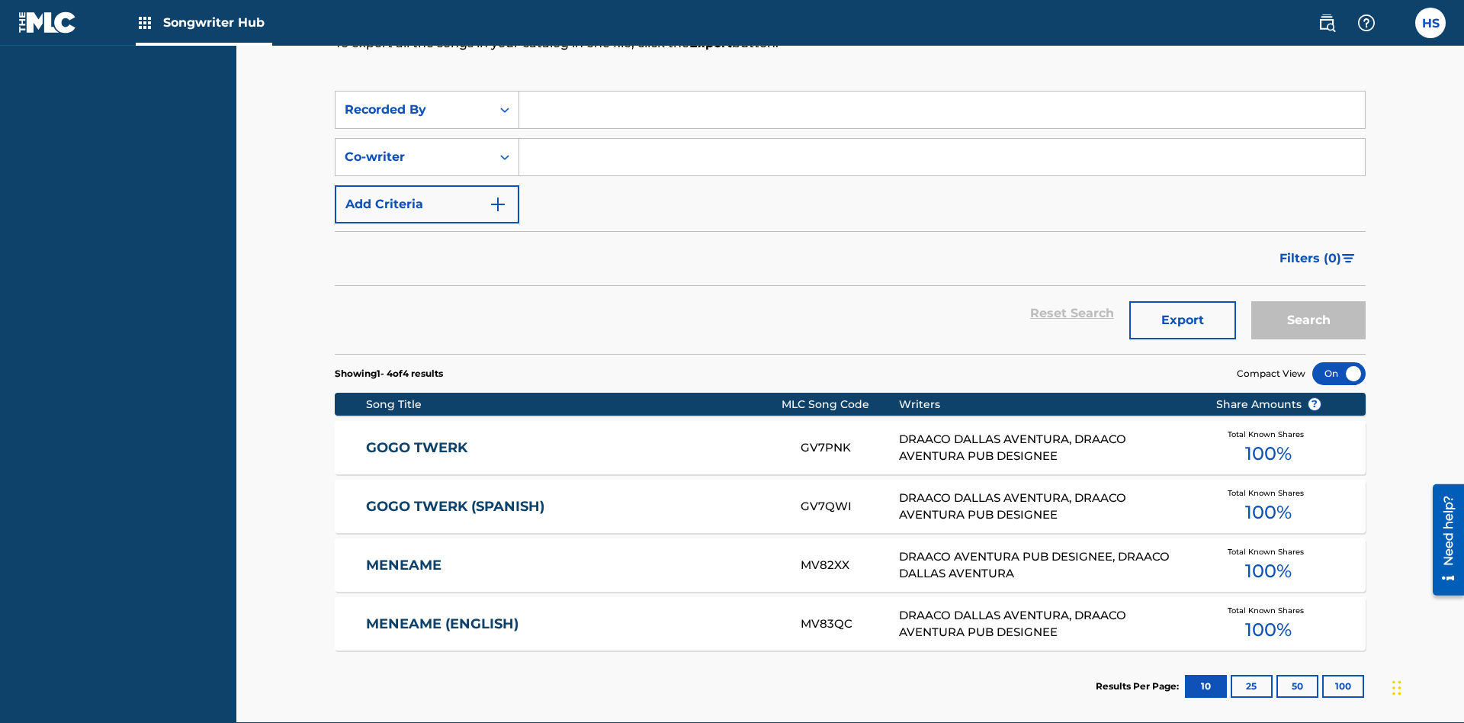
click at [942, 110] on input "Search Form" at bounding box center [941, 109] width 845 height 37
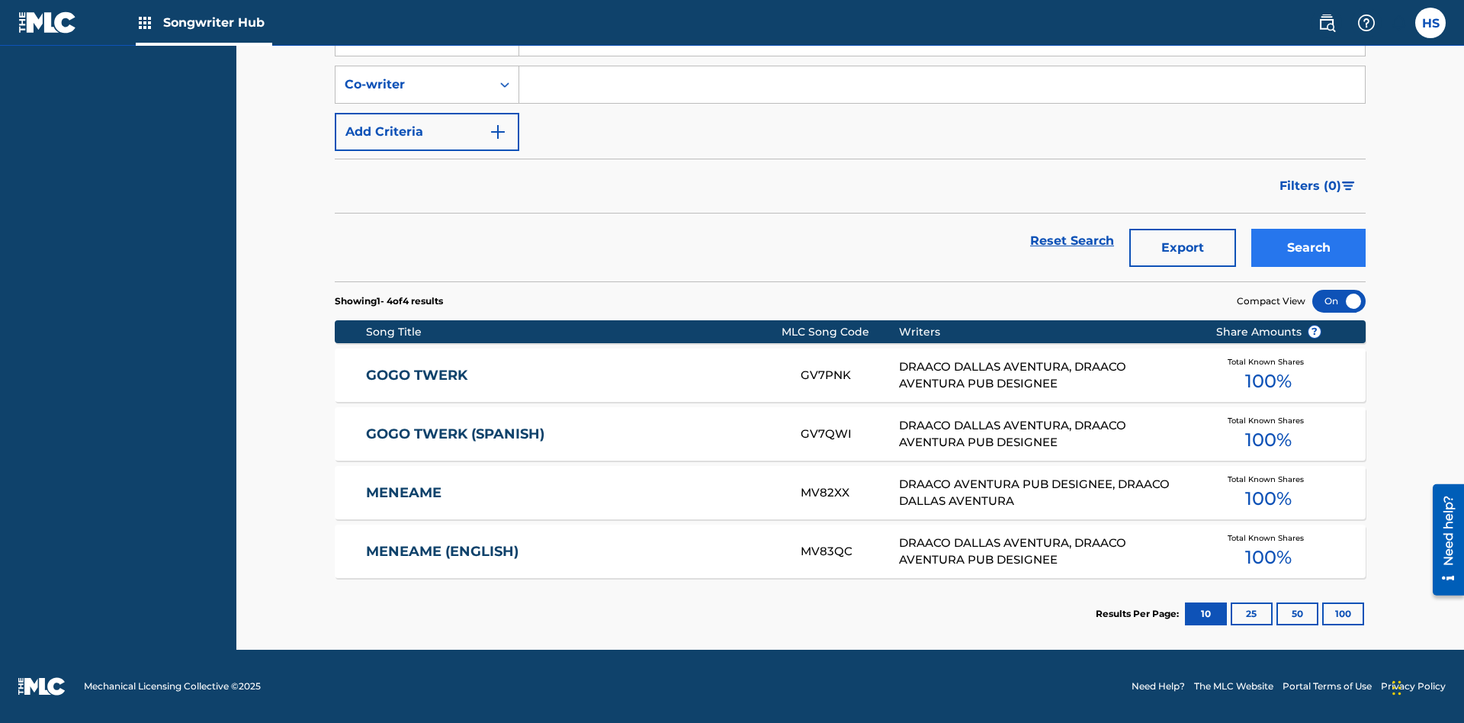
type input "DRAACO AVENTURA"
click at [1308, 248] on button "Search" at bounding box center [1308, 248] width 114 height 38
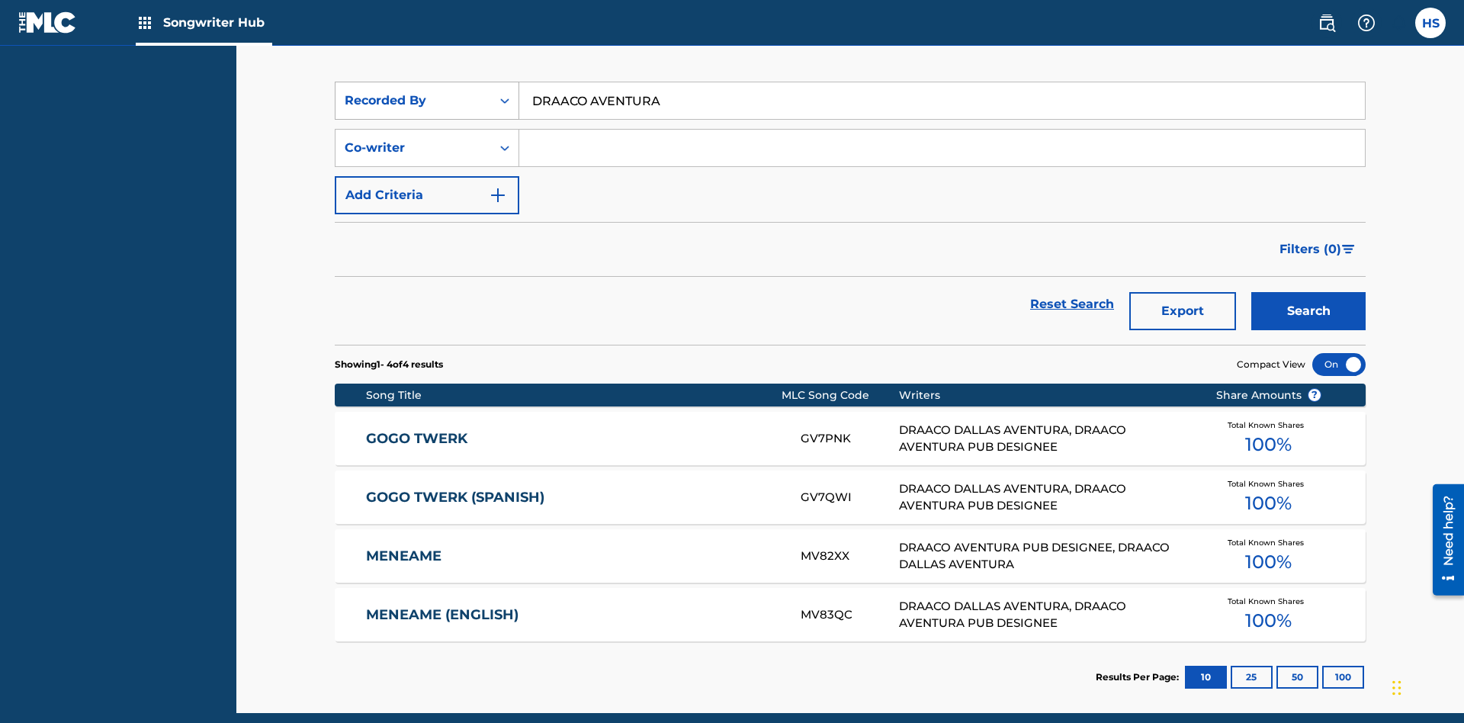
click at [413, 101] on div "Recorded By" at bounding box center [413, 100] width 137 height 18
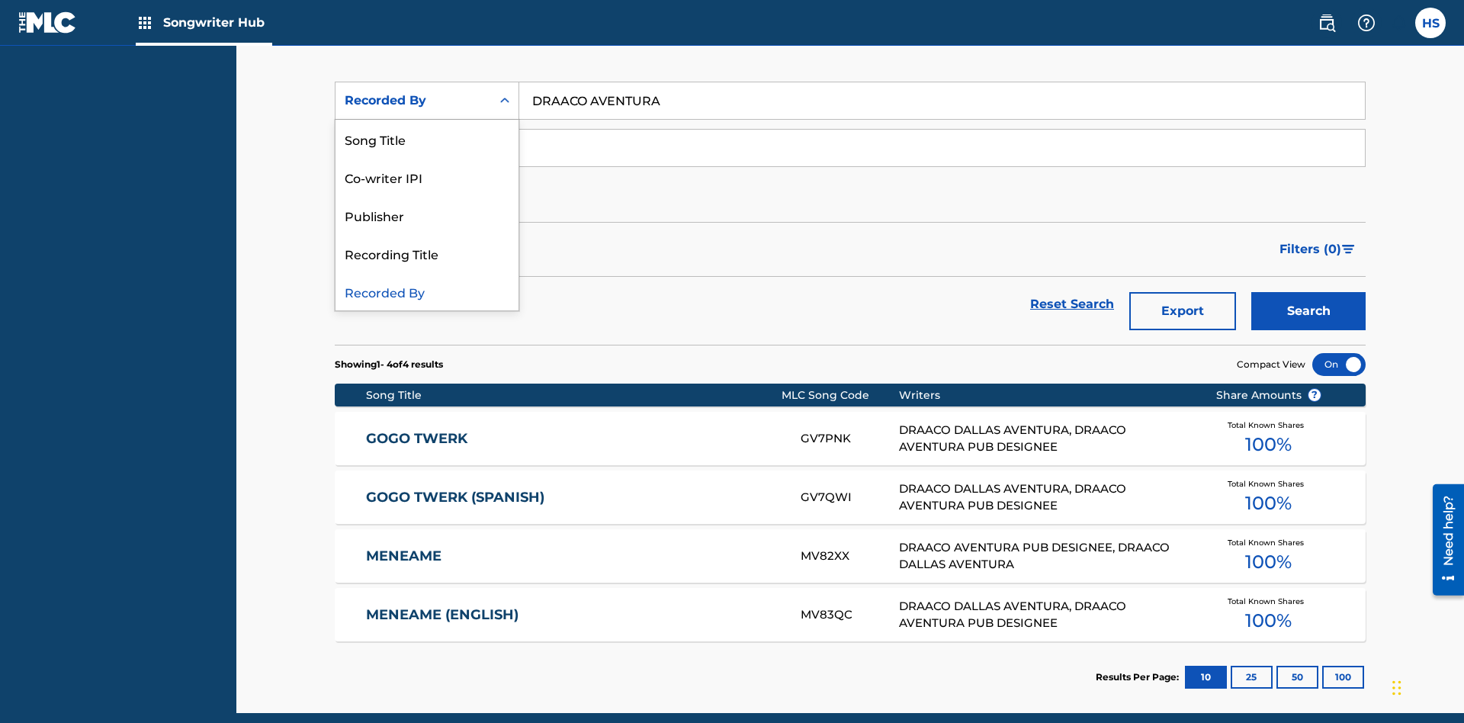
click at [427, 215] on div "Publisher" at bounding box center [426, 215] width 183 height 38
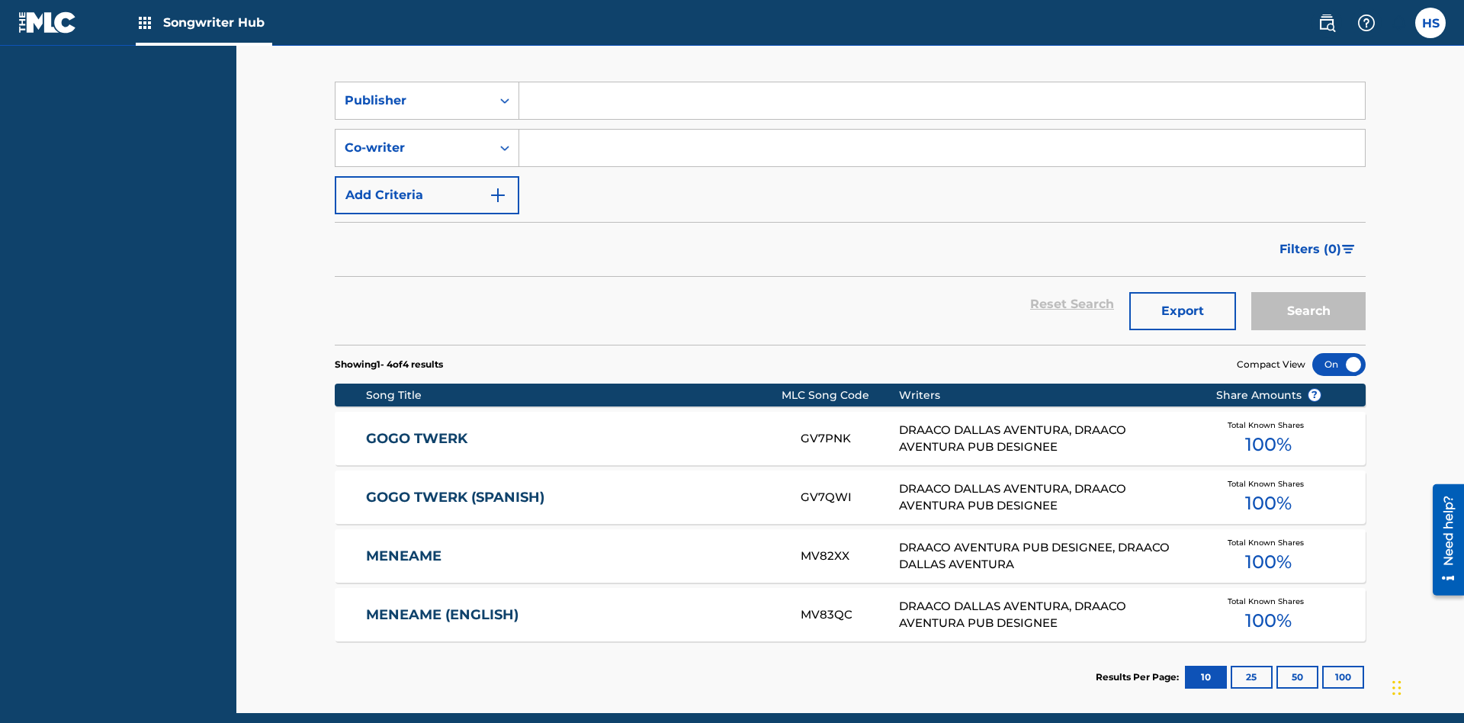
scroll to position [204, 0]
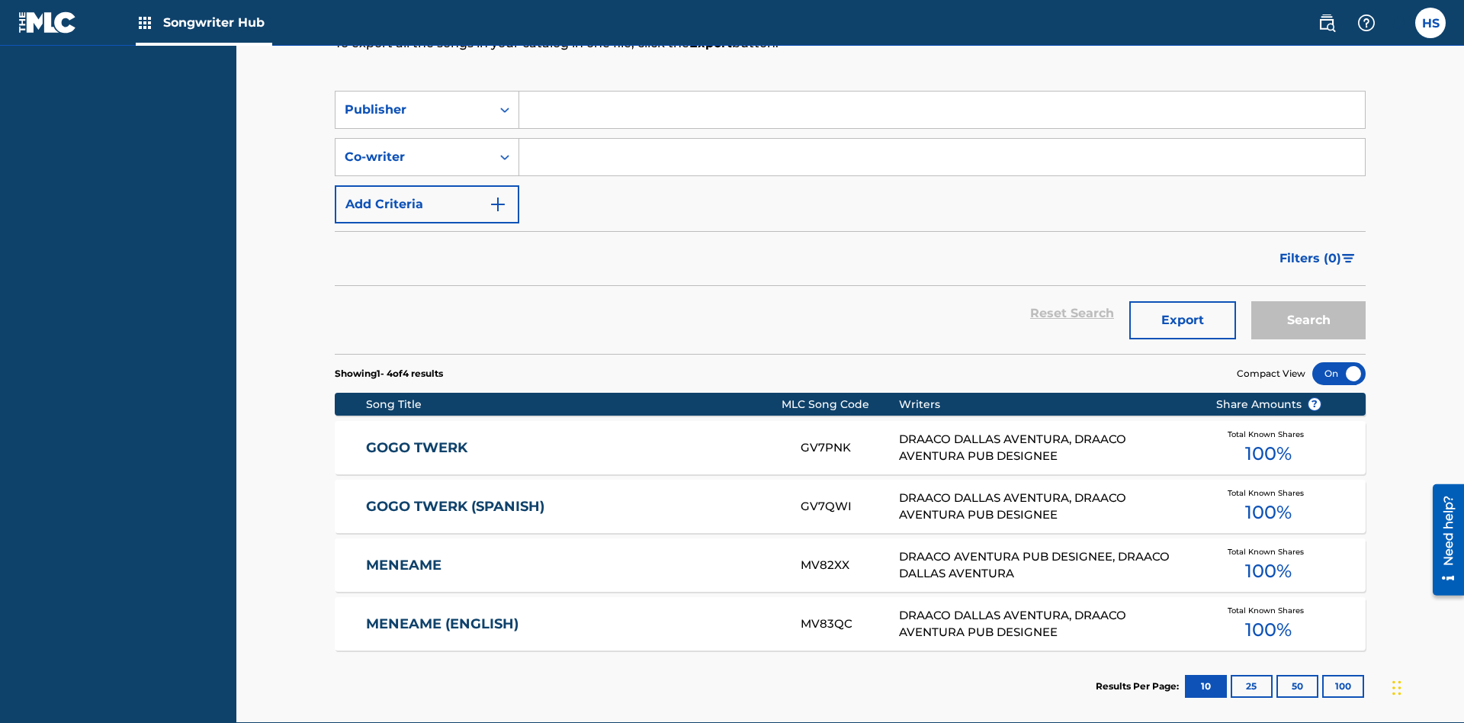
click at [942, 110] on input "Search Form" at bounding box center [941, 109] width 845 height 37
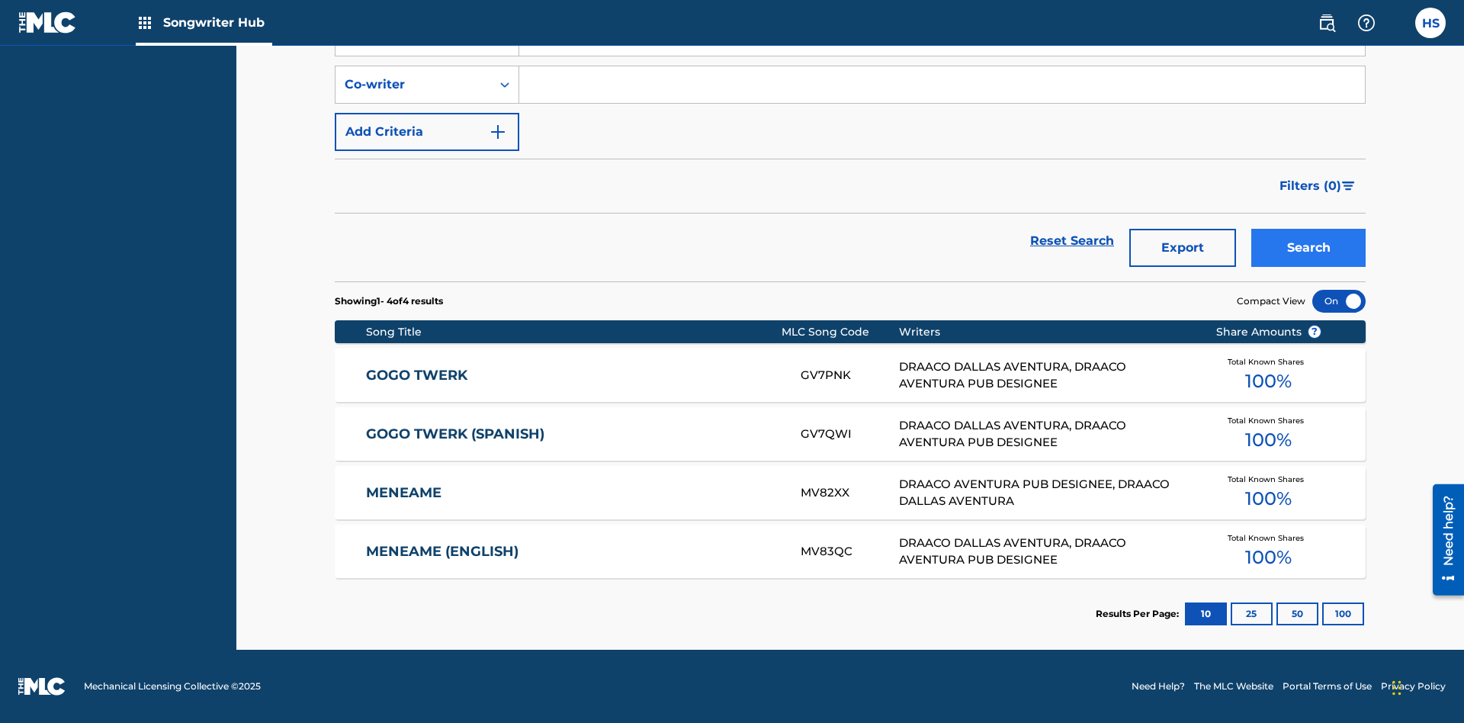
type input "DRAACO AVENTURA PUB DESIGNEE"
click at [1308, 248] on button "Search" at bounding box center [1308, 248] width 114 height 38
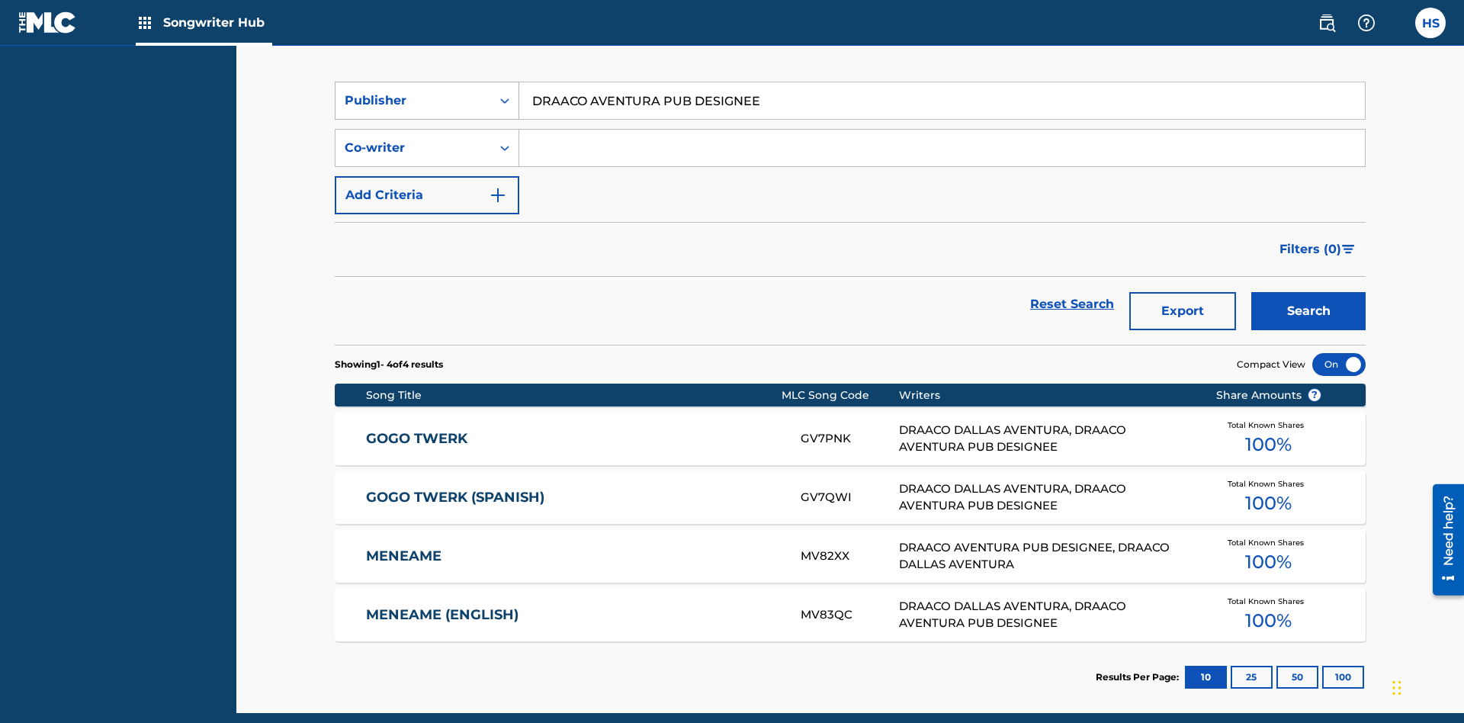
click at [413, 101] on div "Publisher" at bounding box center [413, 100] width 137 height 18
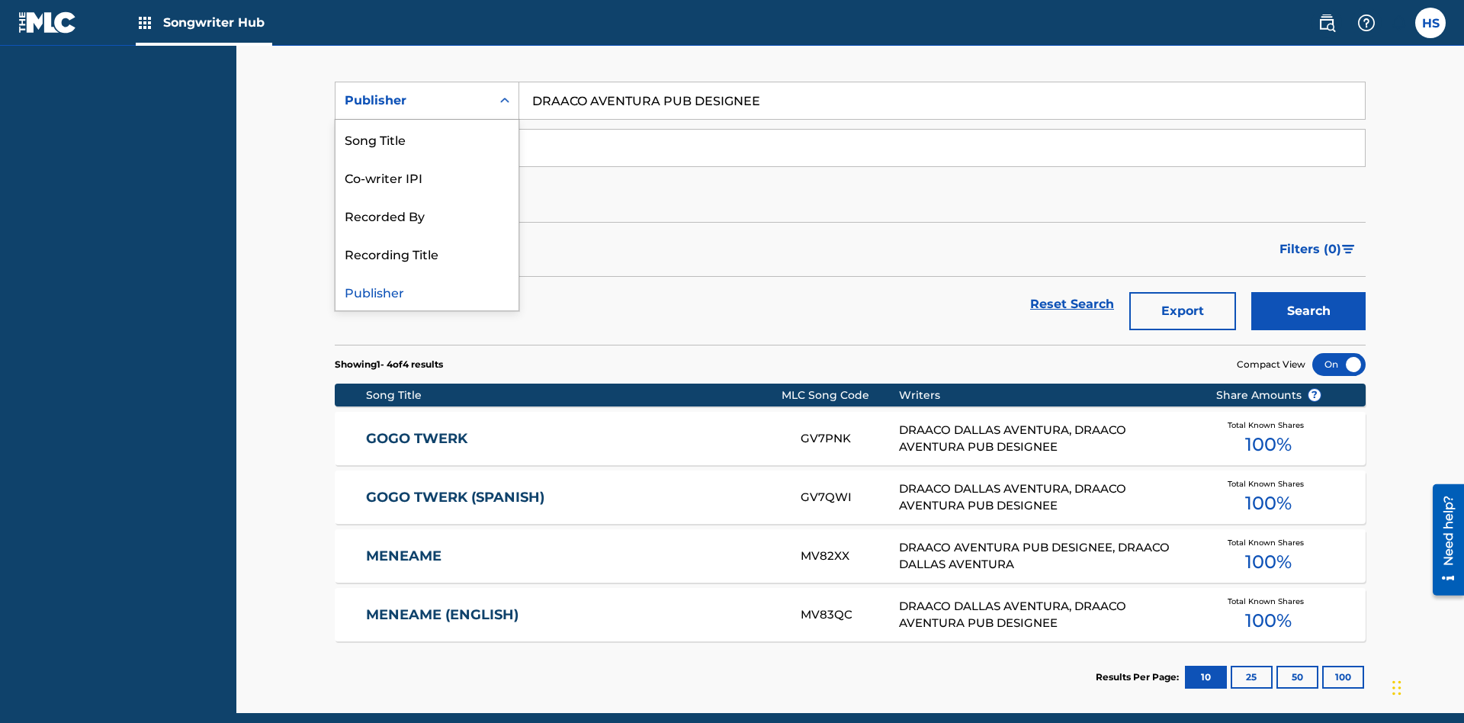
click at [427, 253] on div "Recording Title" at bounding box center [426, 253] width 183 height 38
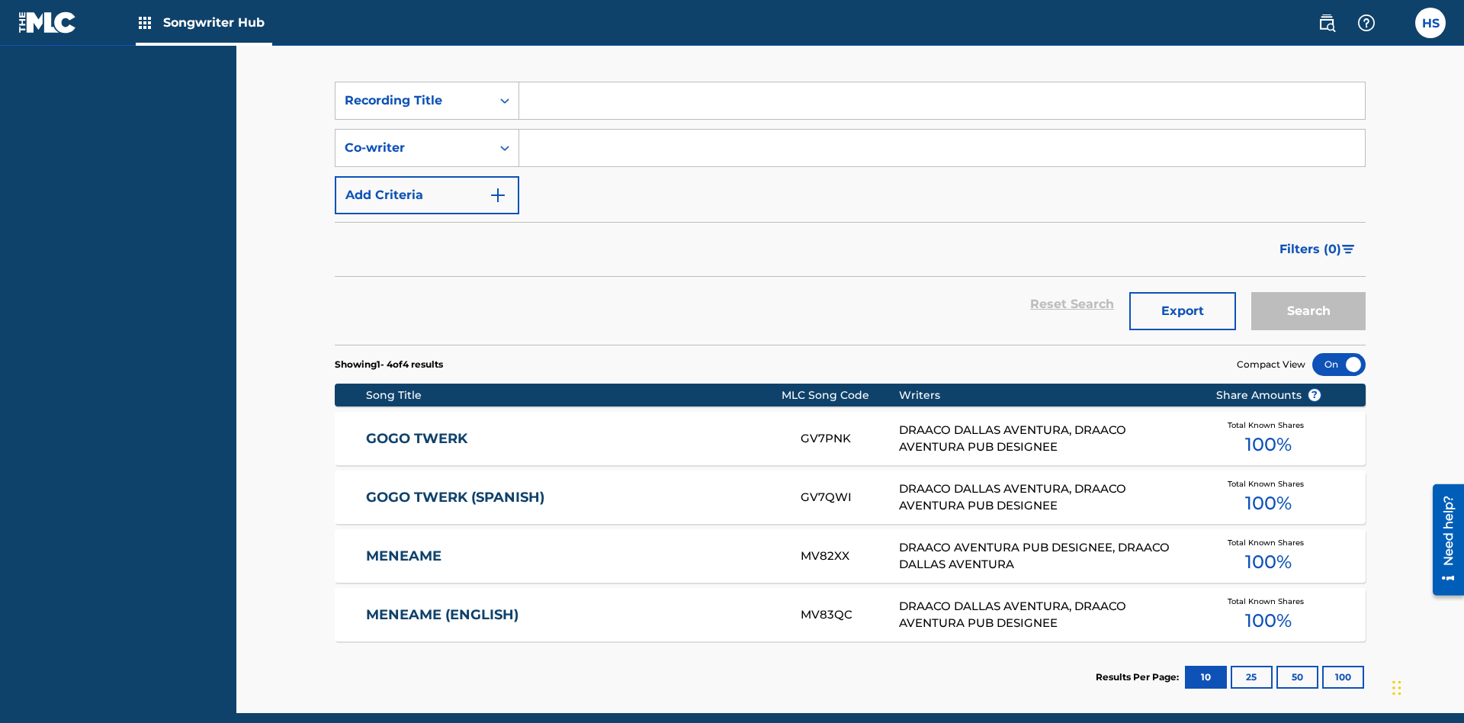
scroll to position [204, 0]
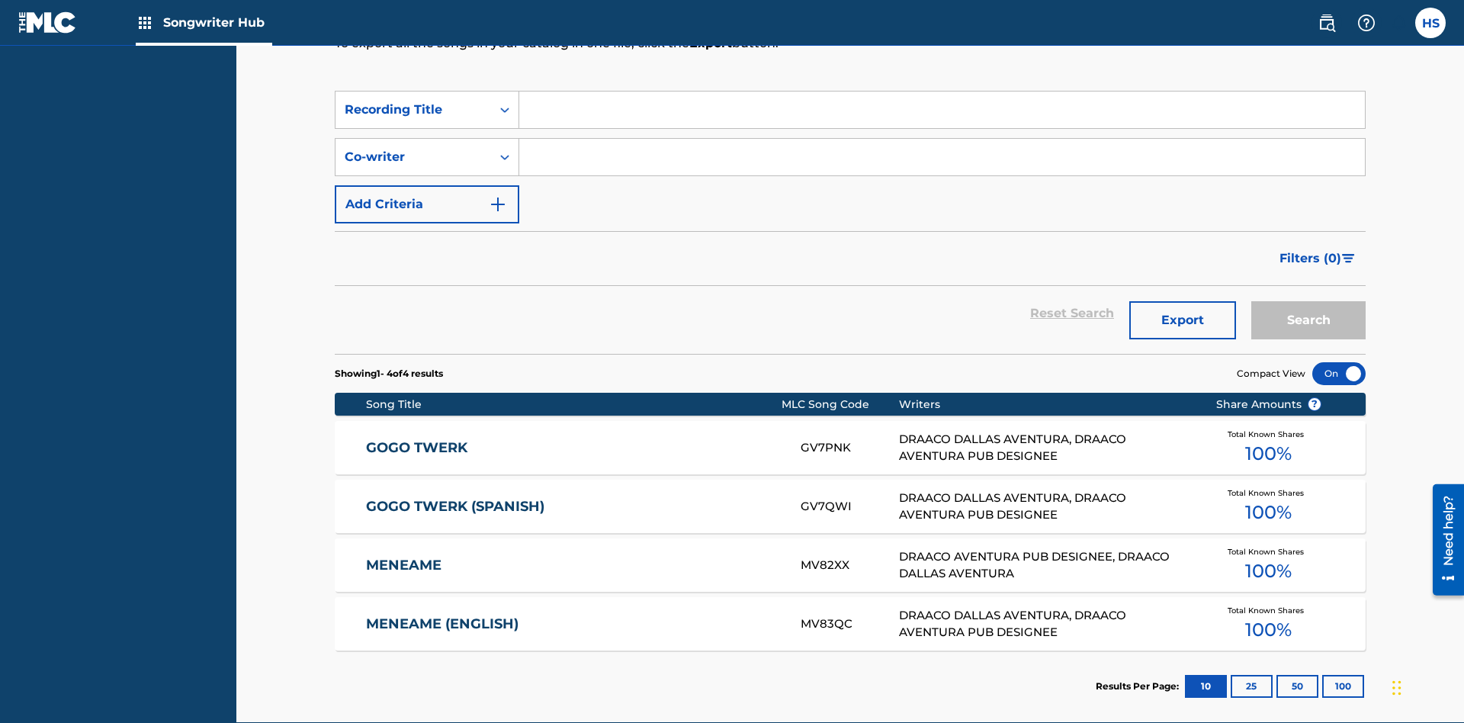
click at [942, 110] on input "Search Form" at bounding box center [941, 109] width 845 height 37
